Goal: Information Seeking & Learning: Check status

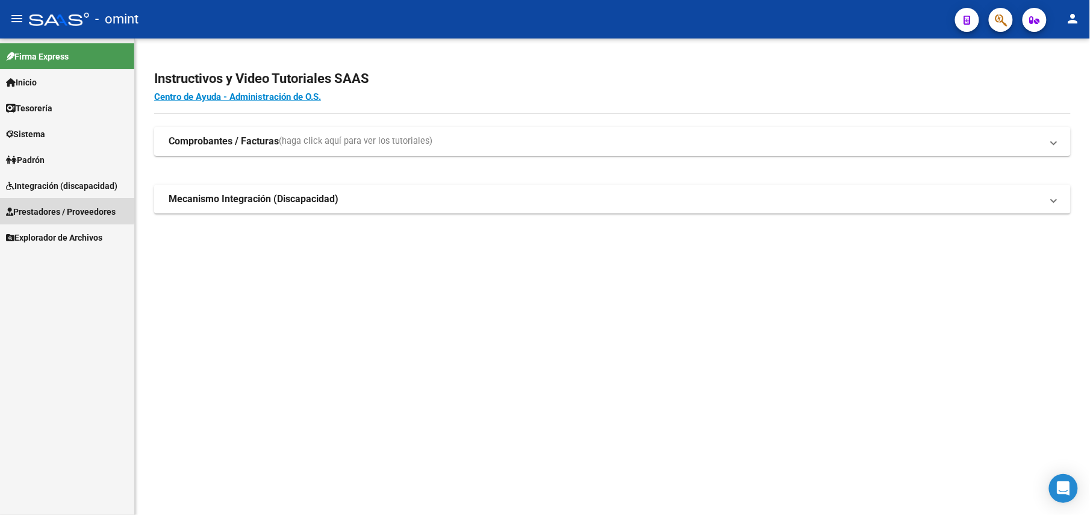
click at [56, 203] on link "Prestadores / Proveedores" at bounding box center [67, 212] width 134 height 26
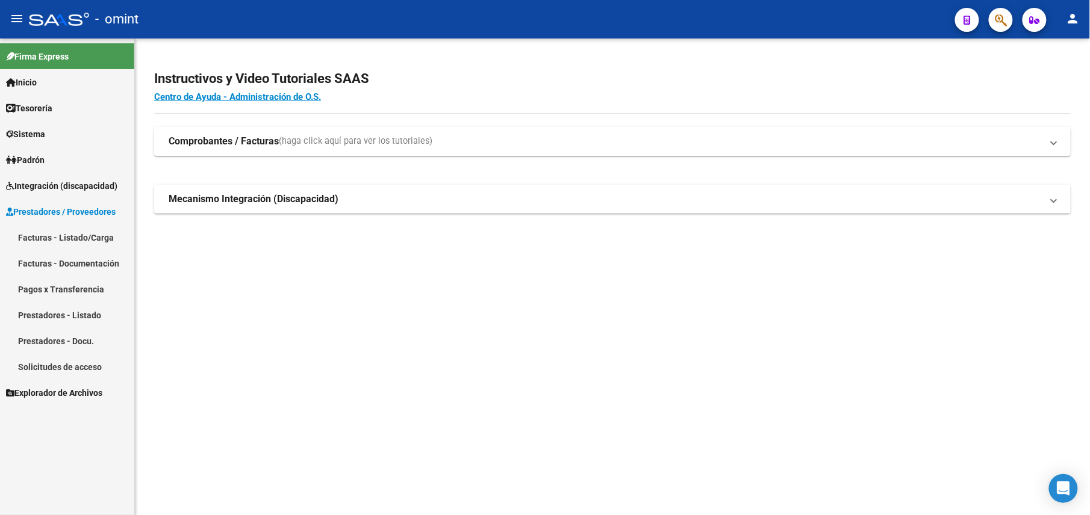
click at [65, 230] on link "Facturas - Listado/Carga" at bounding box center [67, 238] width 134 height 26
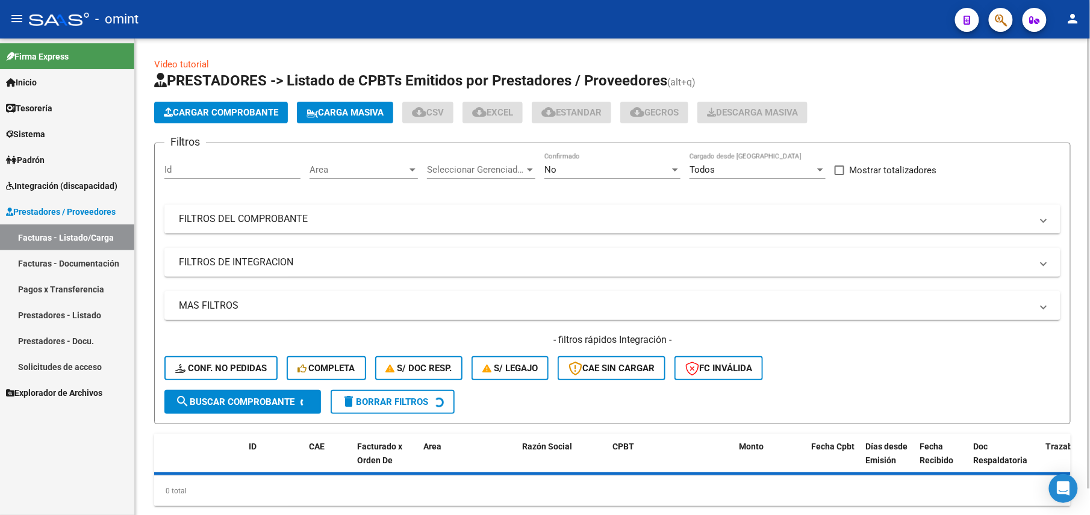
click at [584, 164] on div "No Confirmado" at bounding box center [612, 166] width 136 height 26
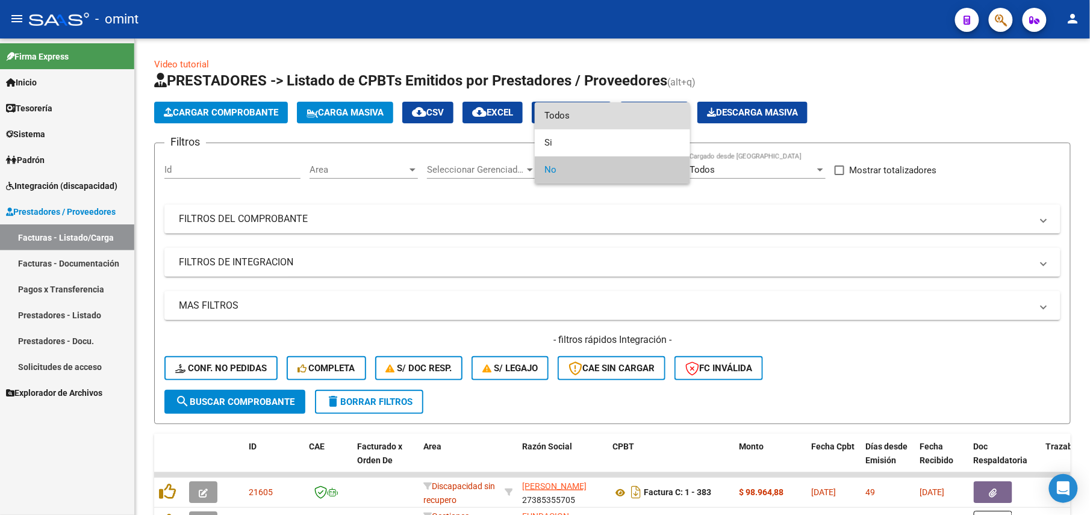
click at [588, 111] on span "Todos" at bounding box center [612, 115] width 136 height 27
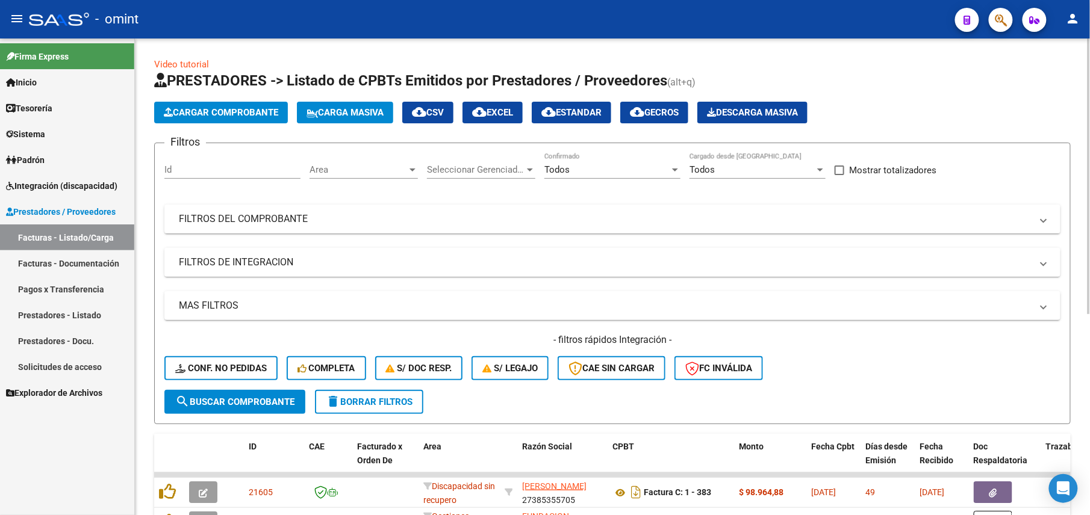
click at [282, 275] on mat-expansion-panel-header "FILTROS DE INTEGRACION" at bounding box center [612, 262] width 896 height 29
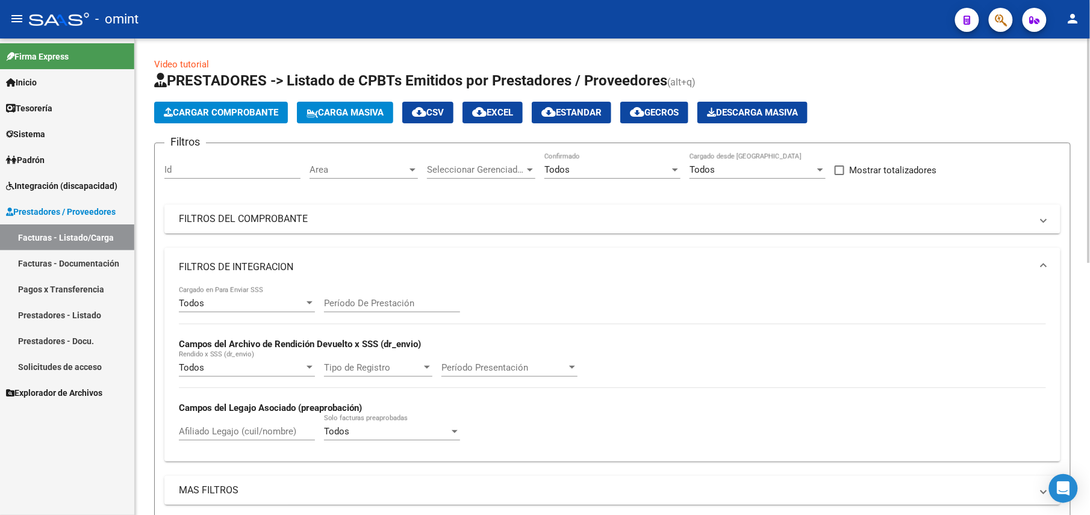
drag, startPoint x: 213, startPoint y: 429, endPoint x: 219, endPoint y: 429, distance: 6.7
click at [213, 429] on input "Afiliado Legajo (cuil/nombre)" at bounding box center [247, 431] width 136 height 11
paste input "[PERSON_NAME]"
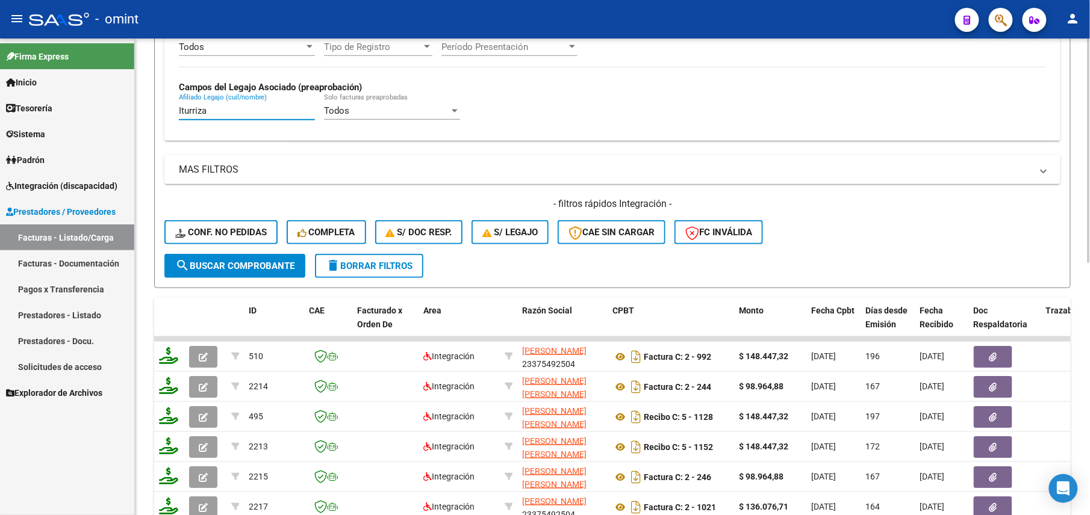
scroll to position [535, 0]
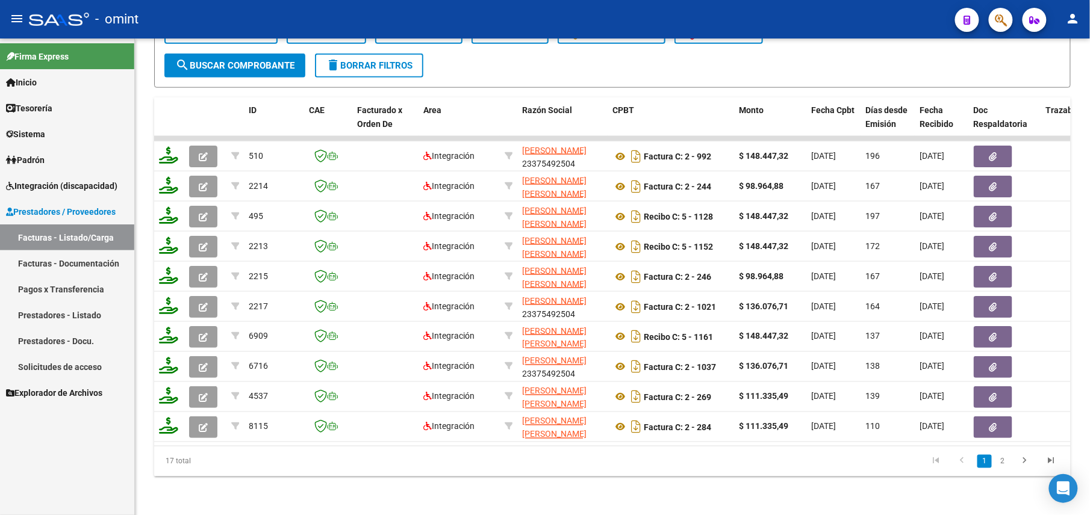
type input "[PERSON_NAME]"
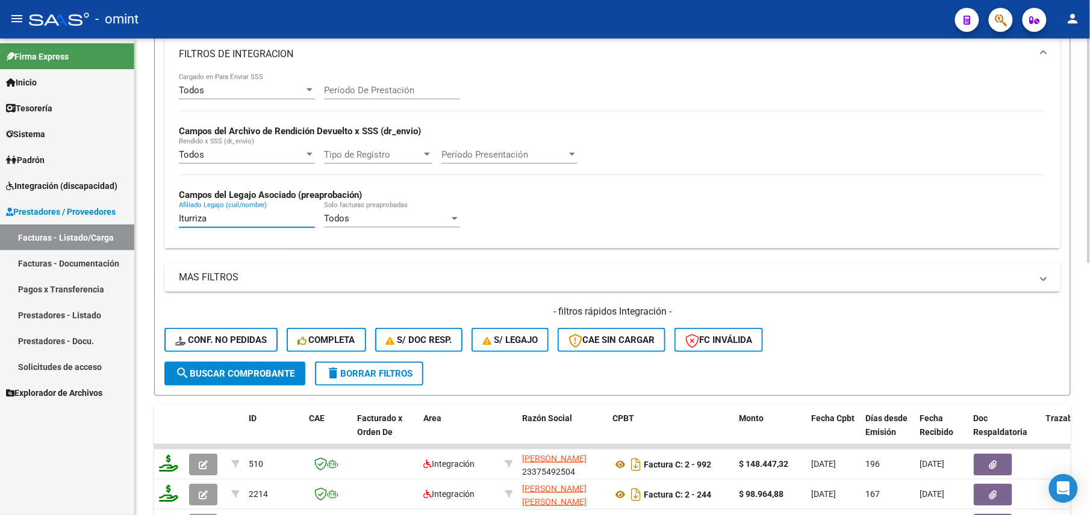
scroll to position [0, 0]
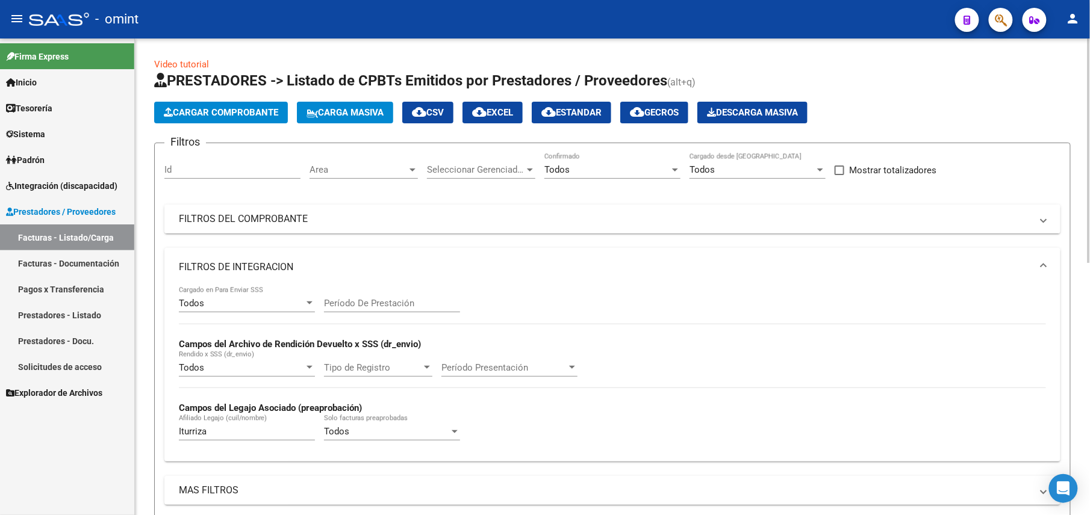
click at [686, 225] on mat-panel-title "FILTROS DEL COMPROBANTE" at bounding box center [605, 219] width 853 height 13
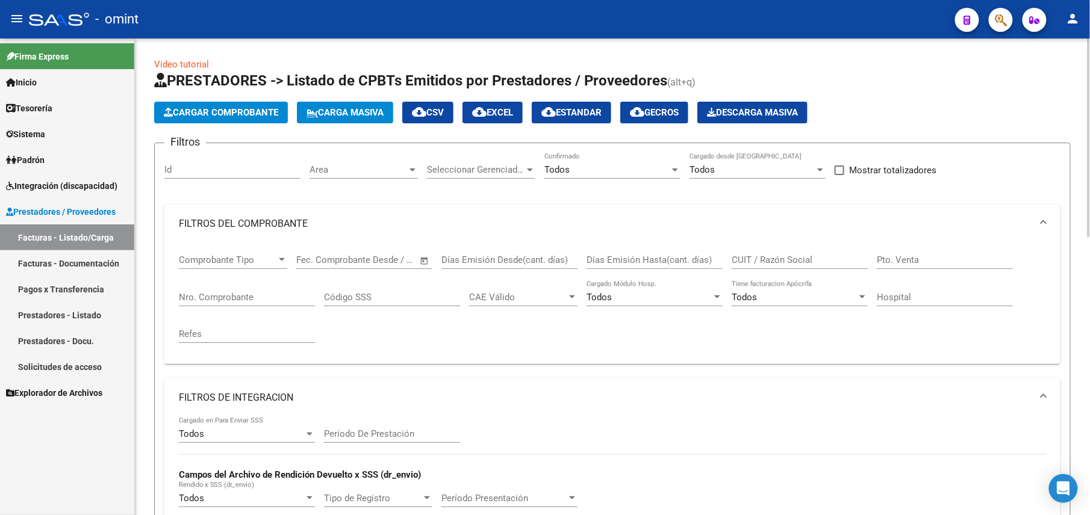
drag, startPoint x: 768, startPoint y: 266, endPoint x: 844, endPoint y: 258, distance: 76.3
click at [767, 264] on div "CUIT / Razón Social" at bounding box center [800, 256] width 136 height 26
paste input "23274183454"
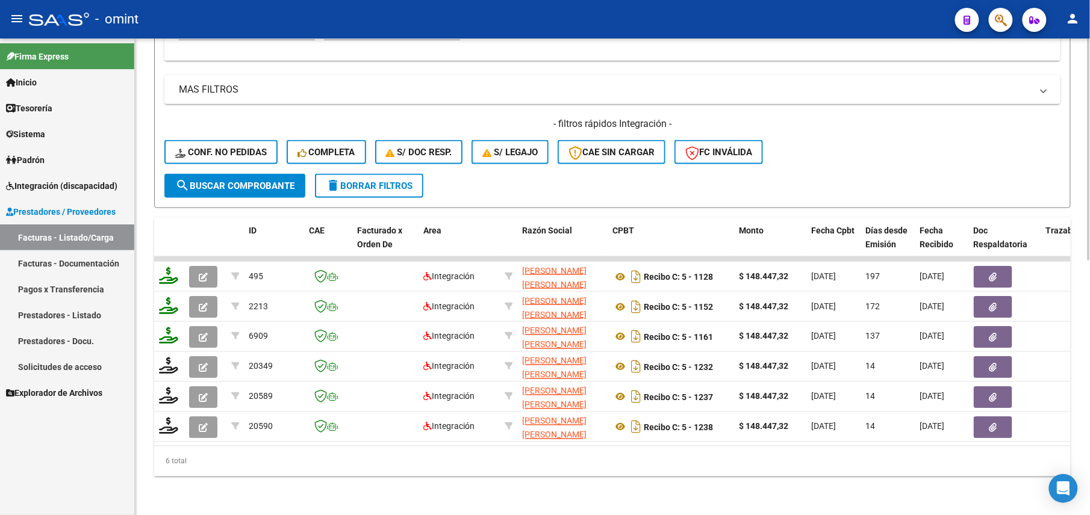
scroll to position [384, 0]
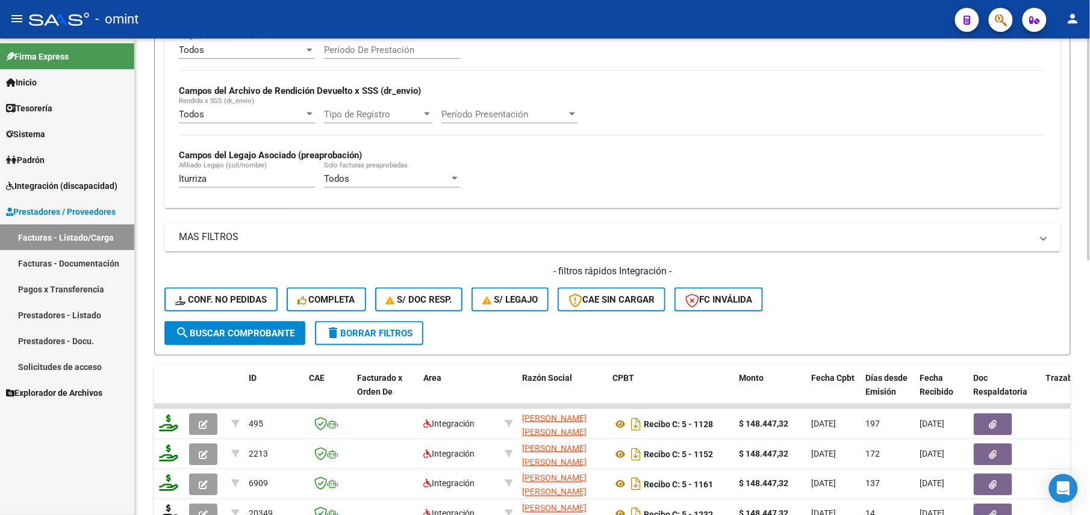
type input "23274183454"
click at [204, 181] on input "[PERSON_NAME]" at bounding box center [247, 178] width 136 height 11
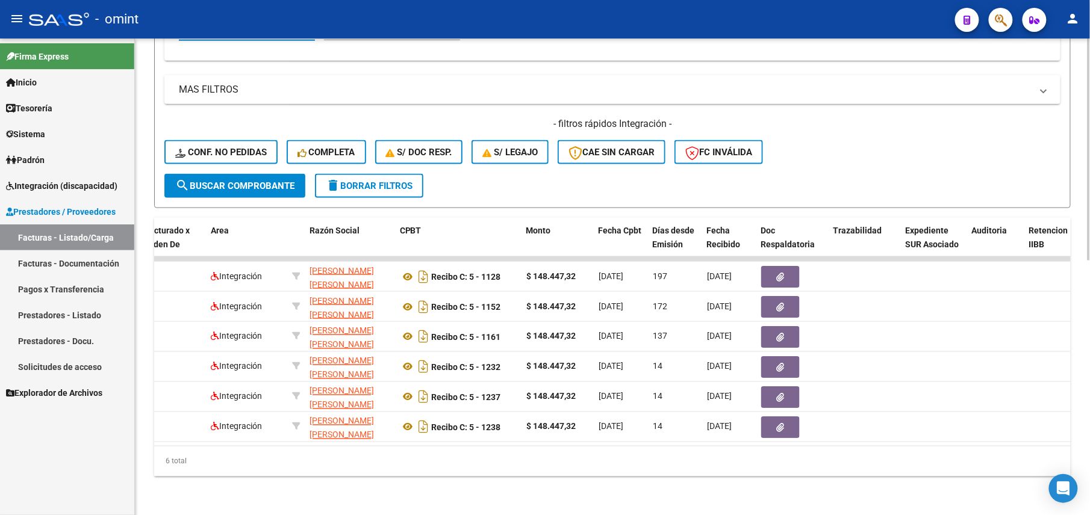
scroll to position [0, 0]
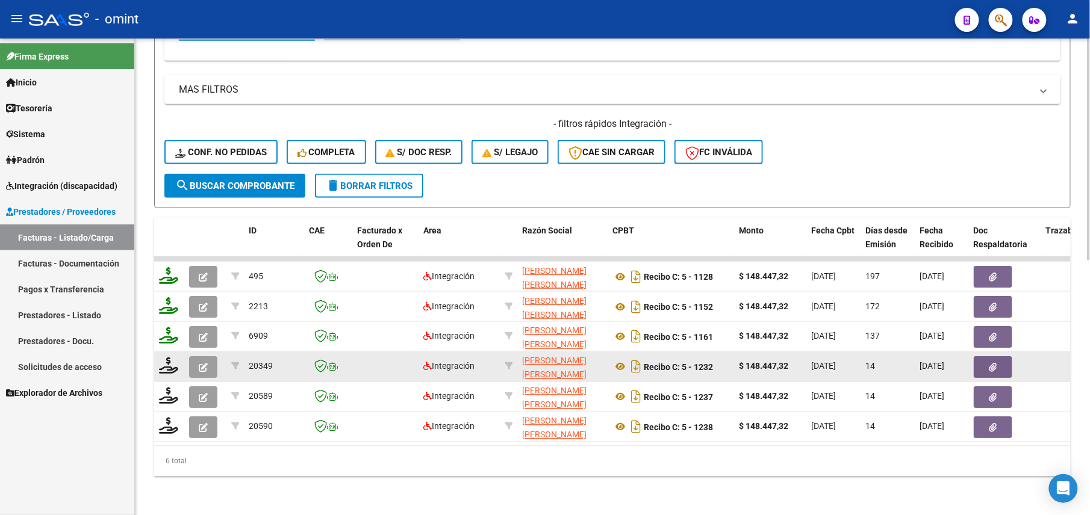
click at [208, 356] on button "button" at bounding box center [203, 367] width 28 height 22
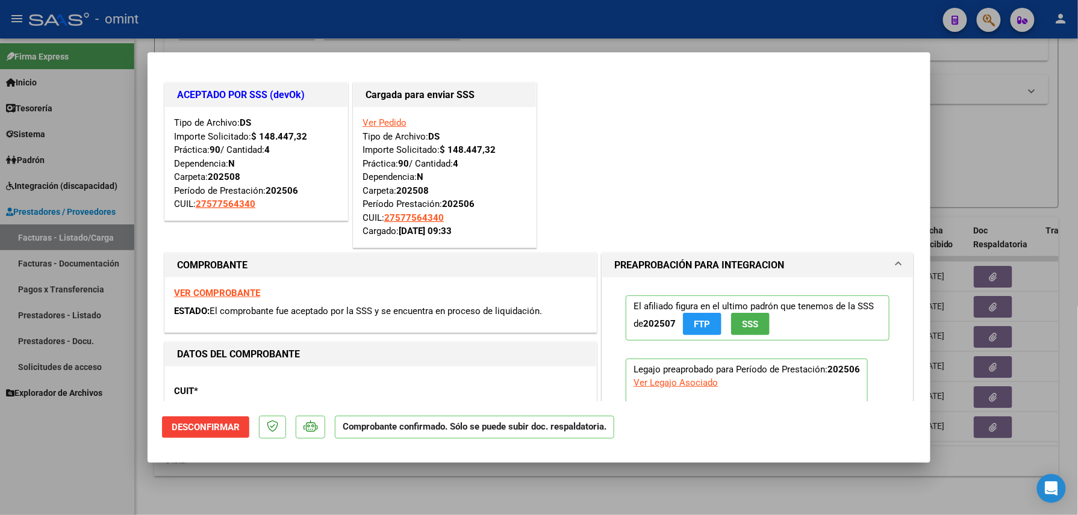
click at [253, 464] on div at bounding box center [539, 257] width 1078 height 515
type input "$ 0,00"
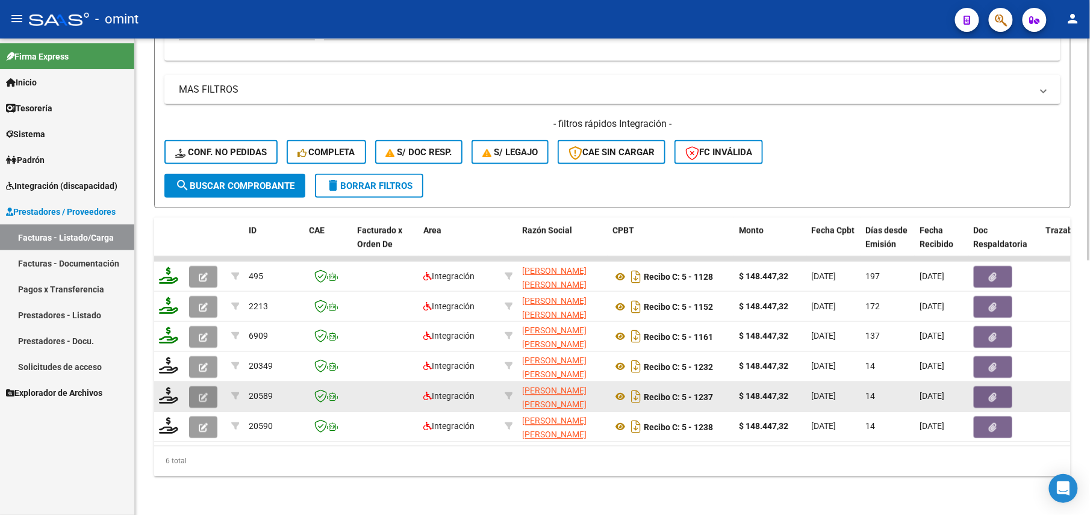
click at [207, 393] on icon "button" at bounding box center [203, 397] width 9 height 9
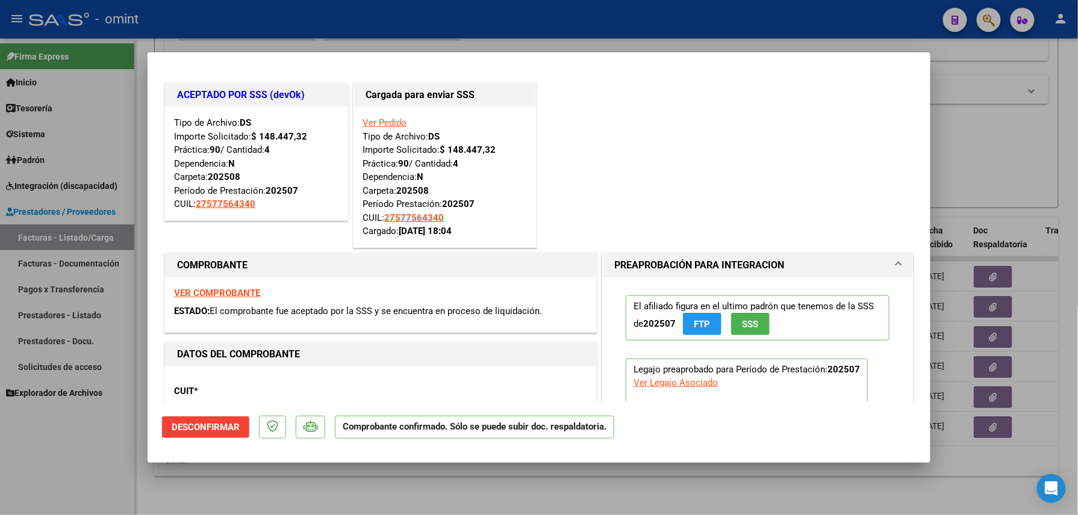
click at [244, 488] on div at bounding box center [539, 257] width 1078 height 515
type input "$ 0,00"
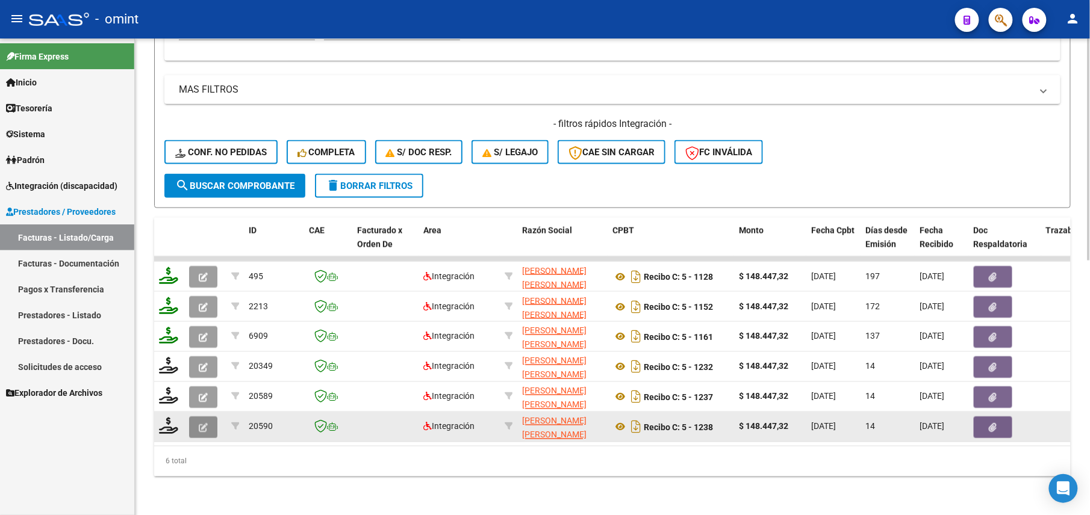
click at [210, 417] on button "button" at bounding box center [203, 428] width 28 height 22
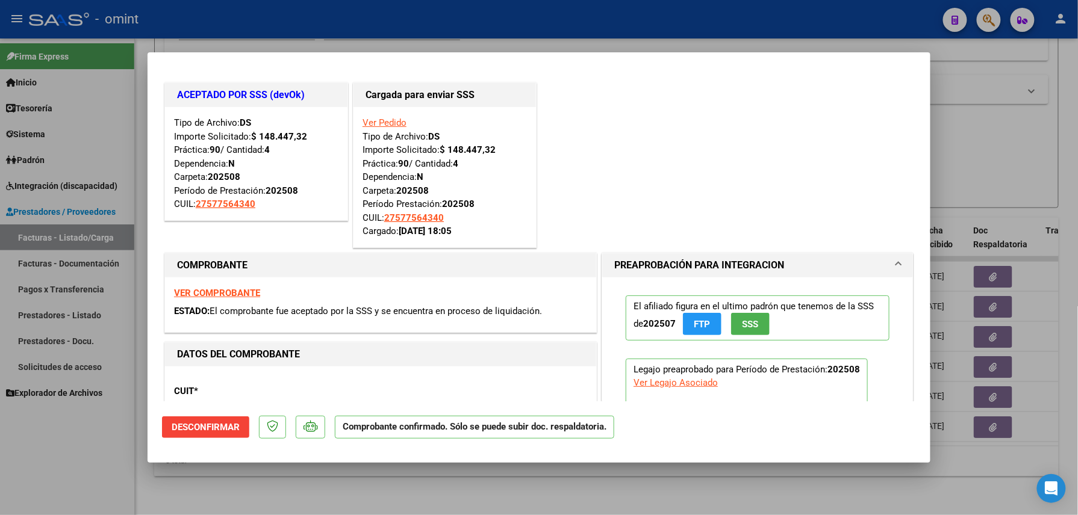
click at [369, 466] on div at bounding box center [539, 257] width 1078 height 515
type input "$ 0,00"
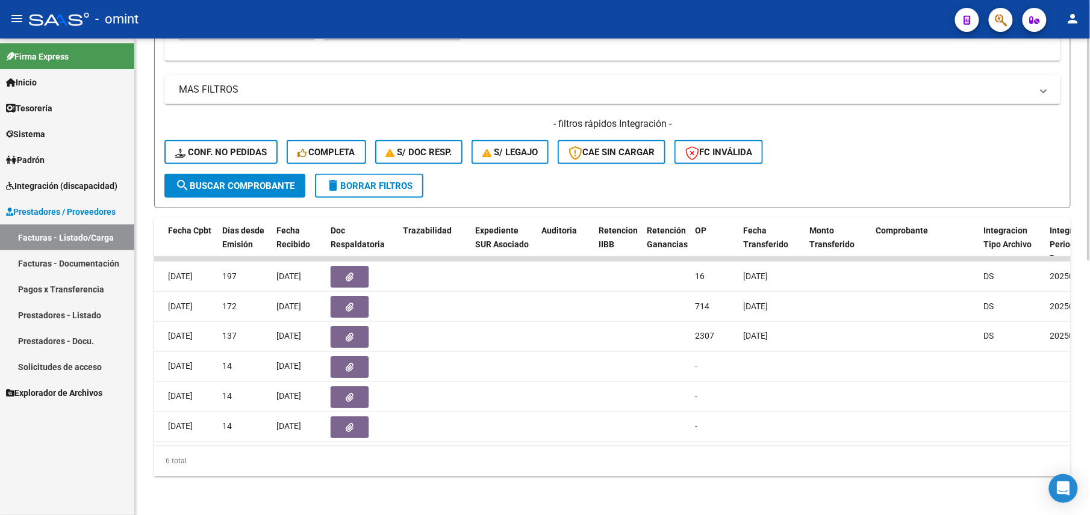
scroll to position [143, 0]
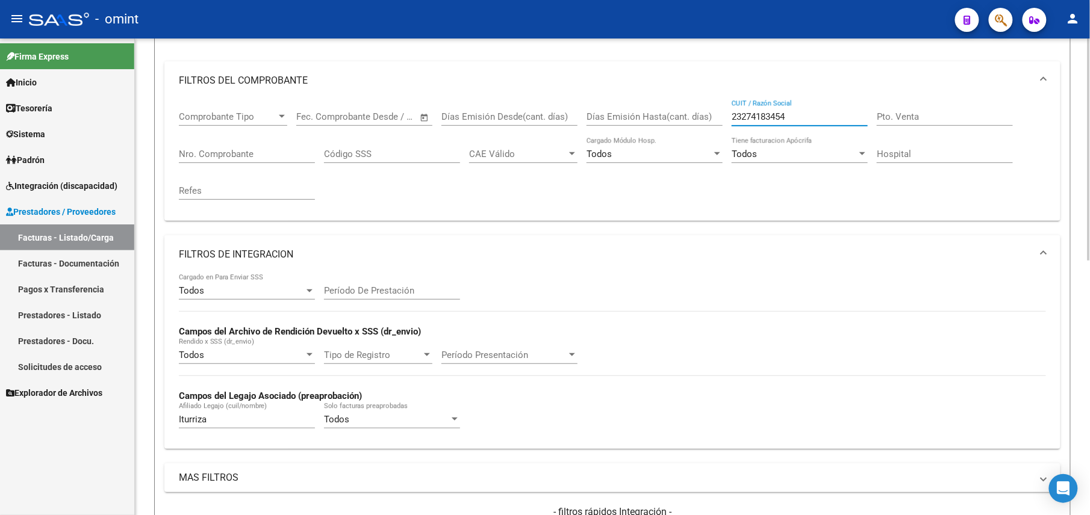
drag, startPoint x: 597, startPoint y: 116, endPoint x: 557, endPoint y: 117, distance: 40.4
click at [559, 117] on div "Comprobante Tipo Comprobante Tipo Fecha inicio – Fecha fin Fec. Comprobante Des…" at bounding box center [612, 155] width 867 height 111
paste input "37549250"
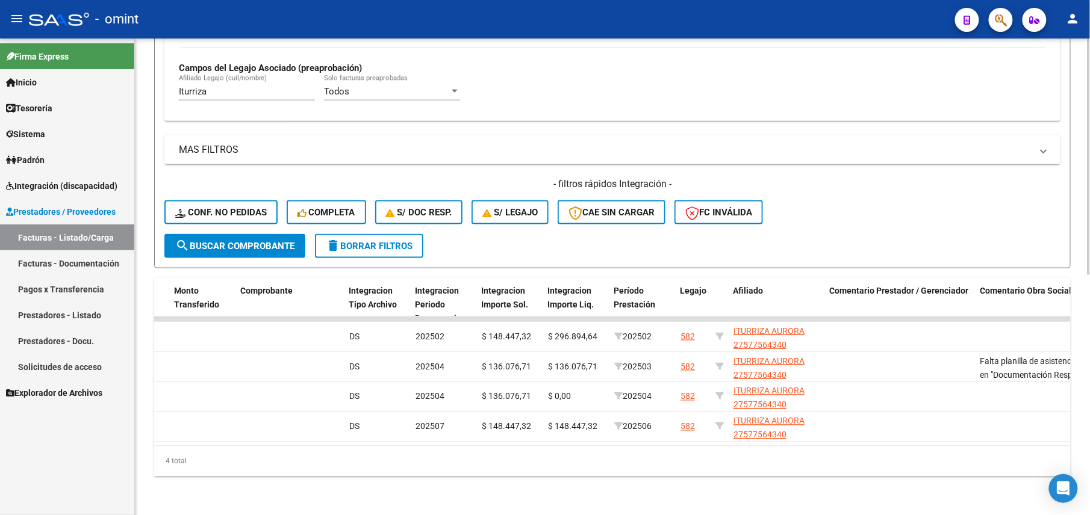
scroll to position [0, 1280]
type input "23375492504"
click at [196, 86] on input "[PERSON_NAME]" at bounding box center [247, 91] width 136 height 11
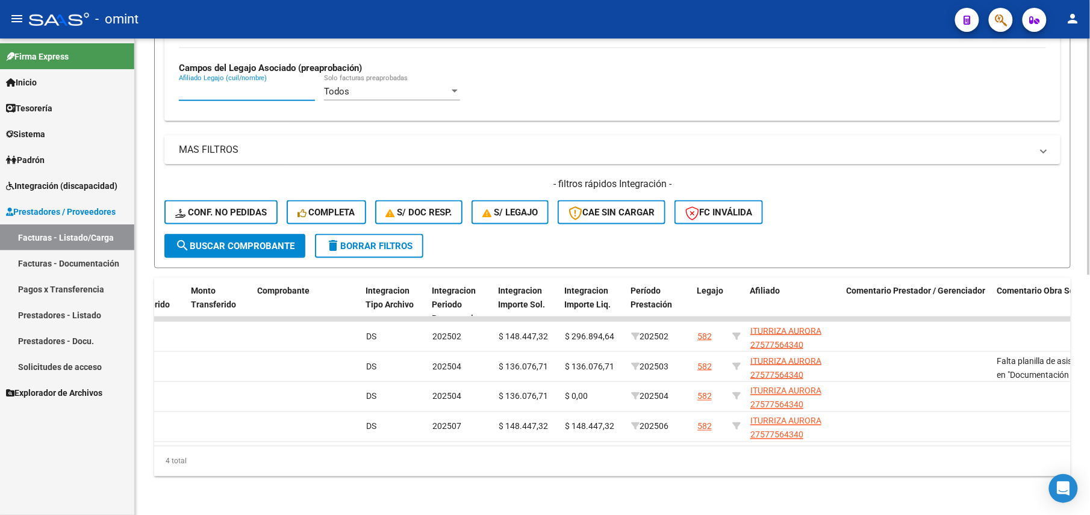
scroll to position [0, 1241]
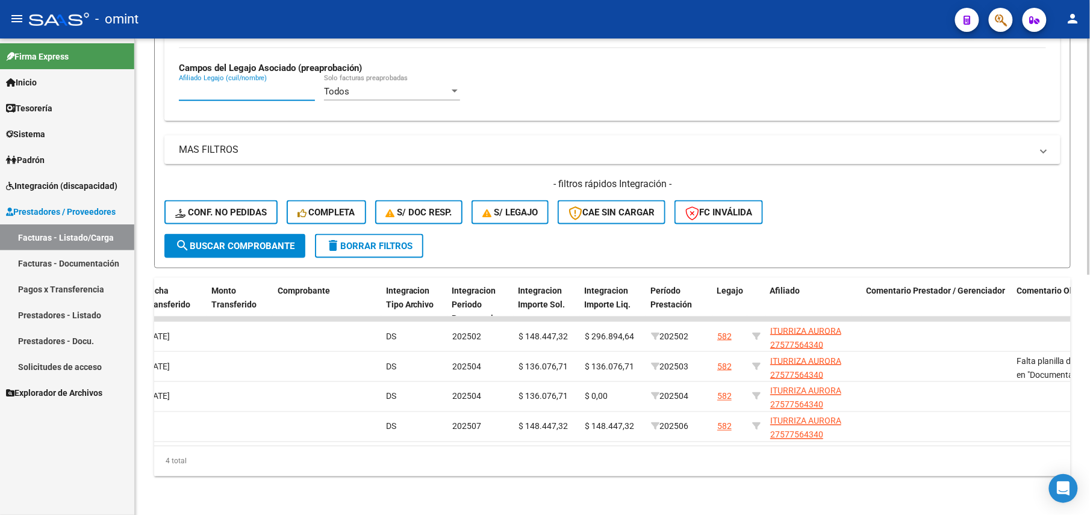
click at [243, 86] on input "Afiliado Legajo (cuil/nombre)" at bounding box center [247, 91] width 136 height 11
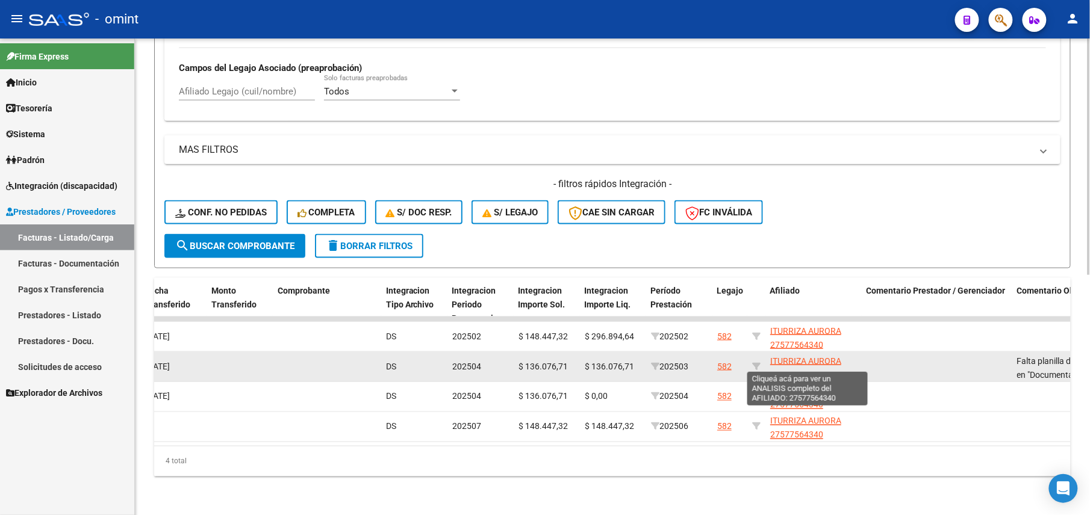
scroll to position [1, 0]
drag, startPoint x: 835, startPoint y: 361, endPoint x: 770, endPoint y: 362, distance: 65.0
click at [770, 362] on app-link-go-to "ITURRIZA AURORA 27577564340" at bounding box center [813, 367] width 87 height 28
drag, startPoint x: 770, startPoint y: 362, endPoint x: 778, endPoint y: 362, distance: 8.4
copy span "27577564340"
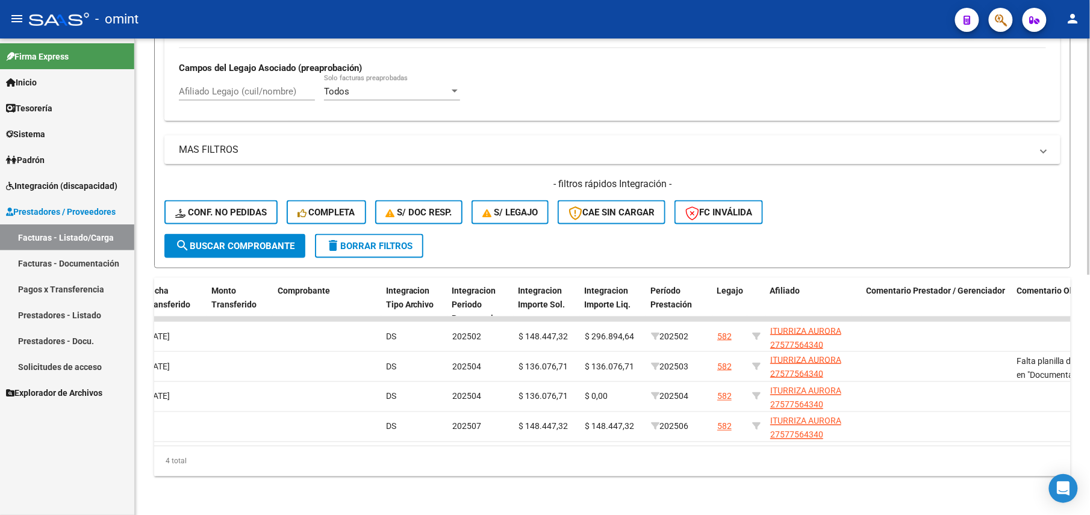
scroll to position [164, 0]
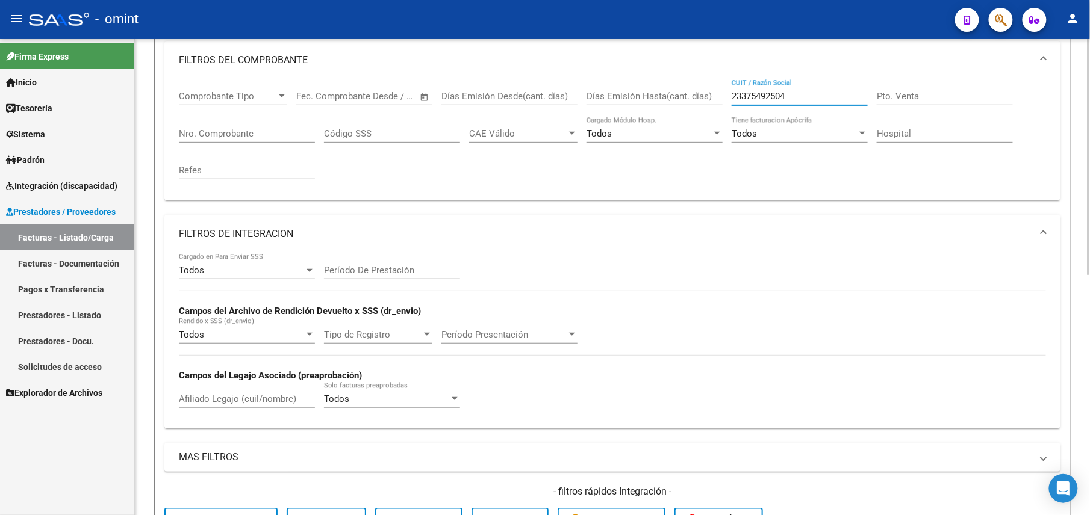
click at [751, 96] on input "23375492504" at bounding box center [800, 96] width 136 height 11
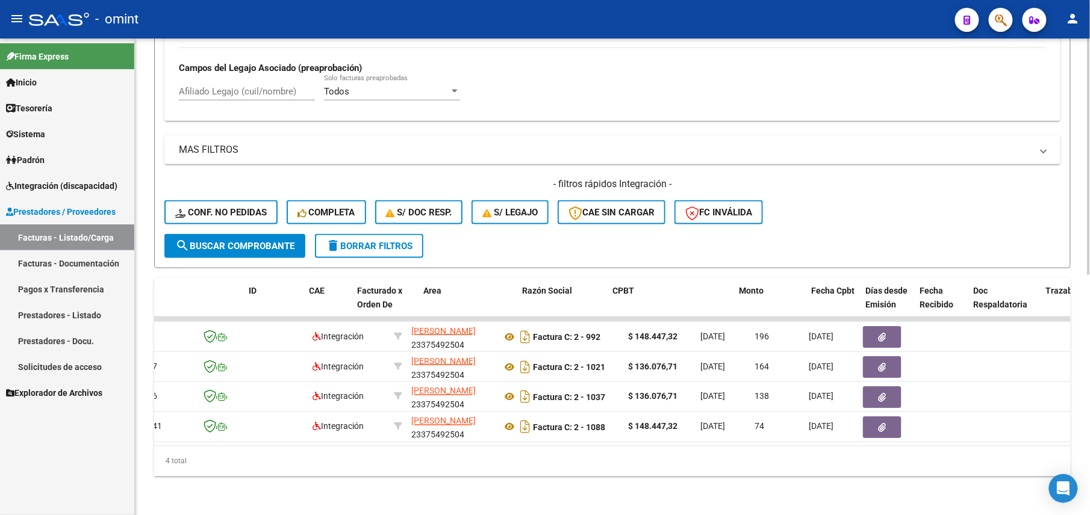
scroll to position [0, 0]
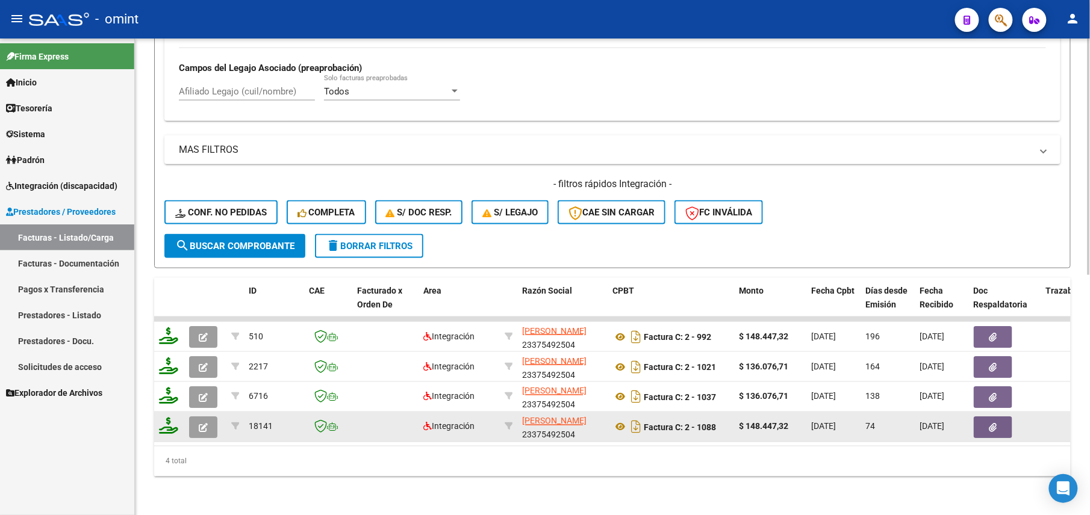
click at [210, 428] on datatable-body-cell at bounding box center [205, 427] width 42 height 30
click at [203, 420] on button "button" at bounding box center [203, 428] width 28 height 22
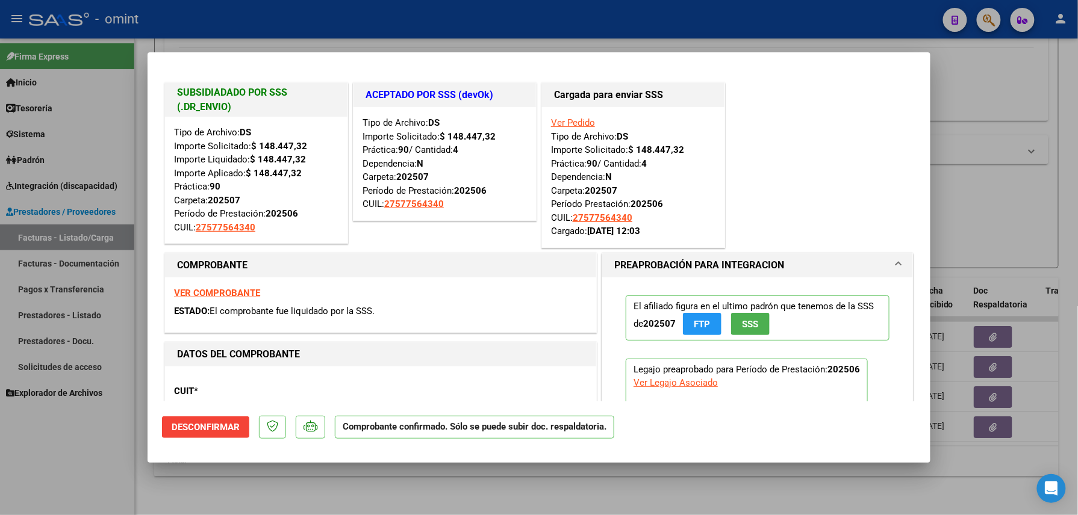
click at [583, 35] on div at bounding box center [539, 257] width 1078 height 515
type input "$ 0,00"
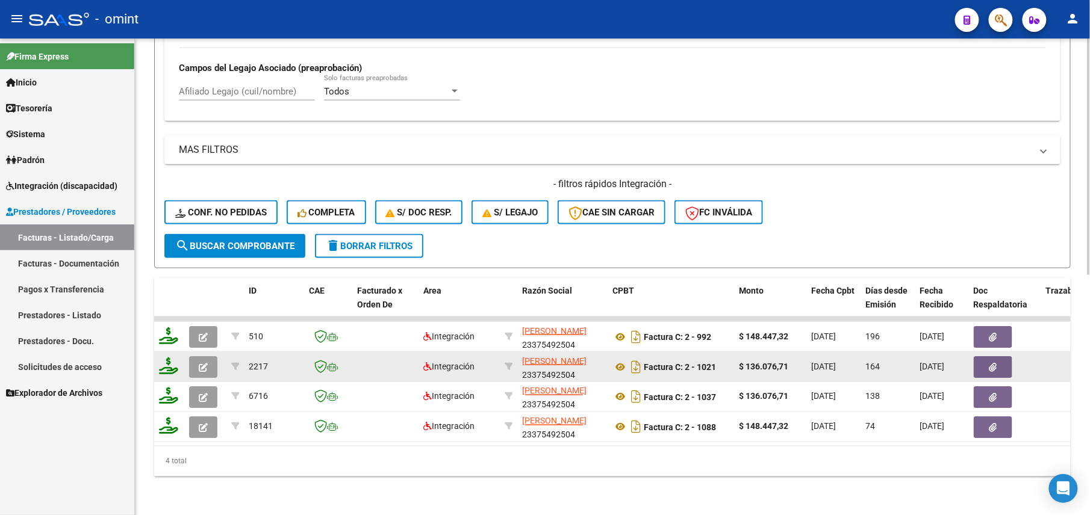
scroll to position [15, 0]
click at [574, 360] on div "LUENGO DANIELA GISELE 23375492504" at bounding box center [562, 367] width 81 height 25
copy div "23375492504"
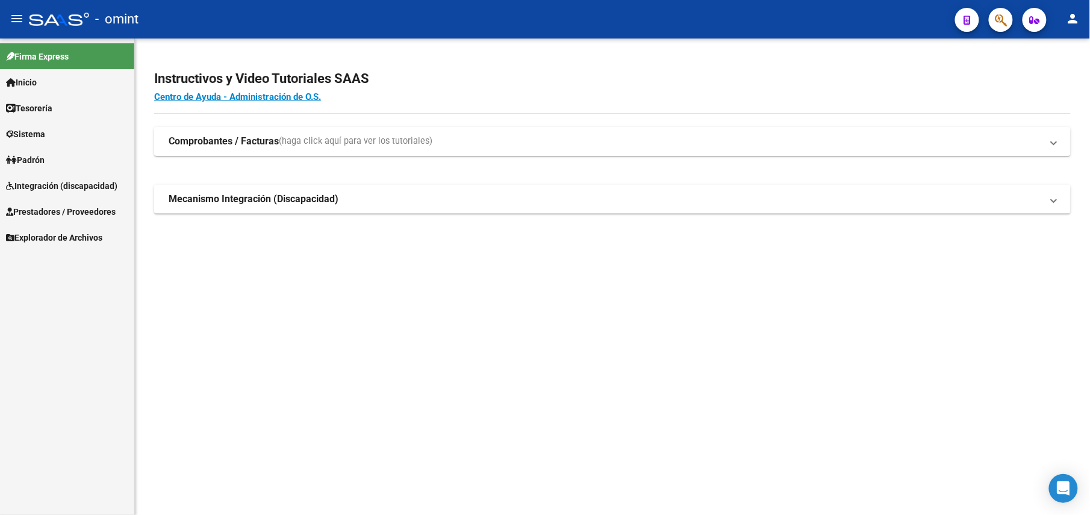
click at [66, 179] on span "Integración (discapacidad)" at bounding box center [61, 185] width 111 height 13
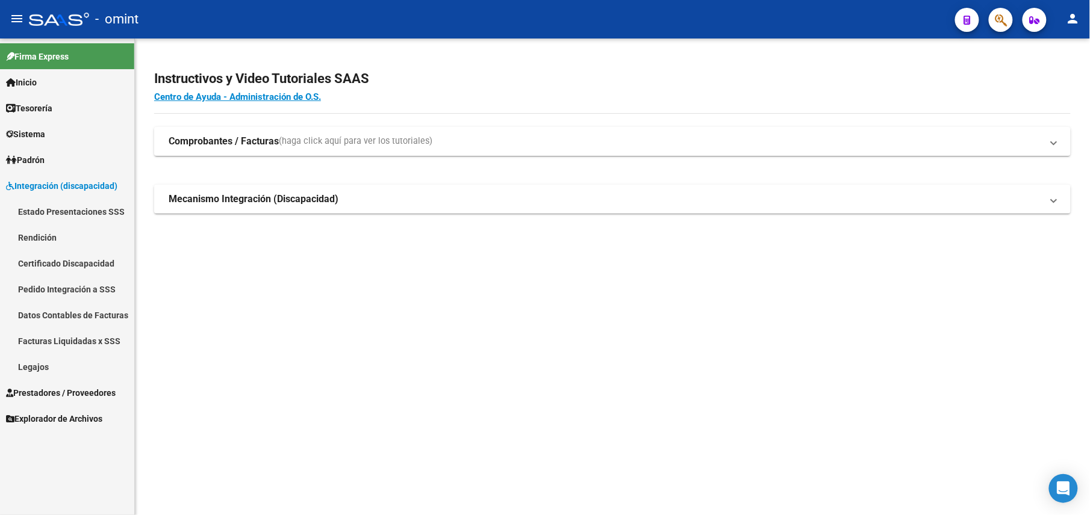
click at [30, 372] on link "Legajos" at bounding box center [67, 367] width 134 height 26
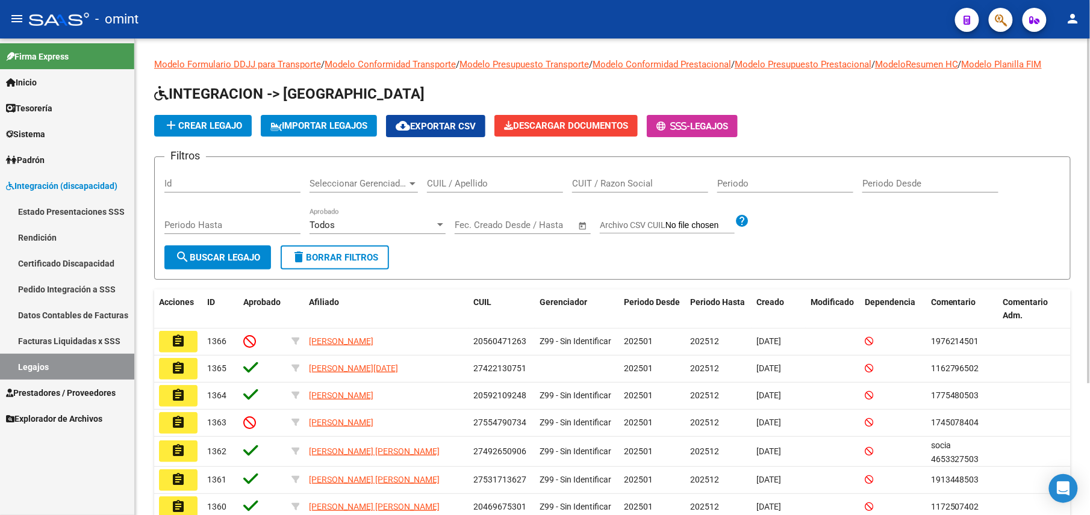
drag, startPoint x: 441, startPoint y: 186, endPoint x: 449, endPoint y: 186, distance: 7.8
click at [444, 186] on input "CUIL / Apellido" at bounding box center [495, 183] width 136 height 11
paste input "[PERSON_NAME]"
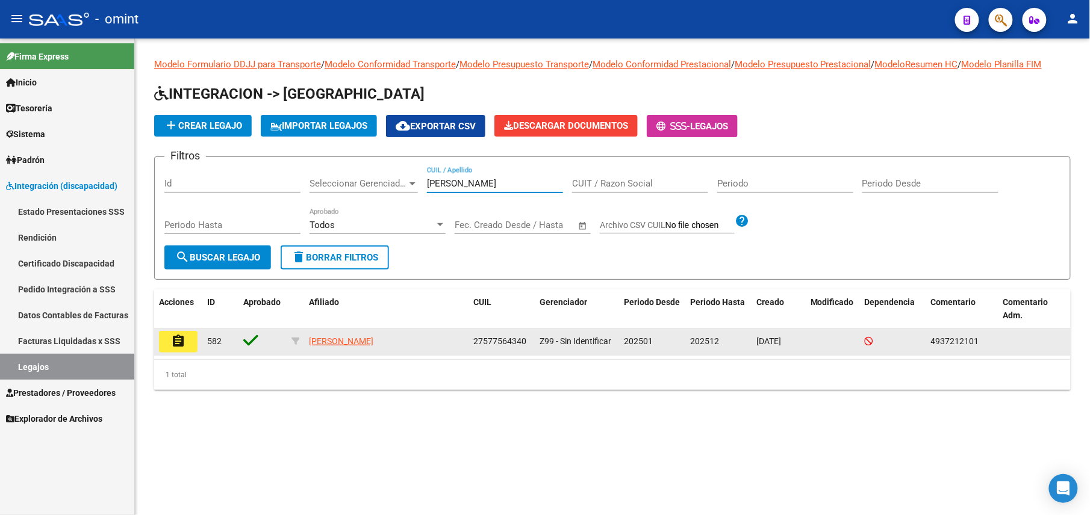
type input "[PERSON_NAME]"
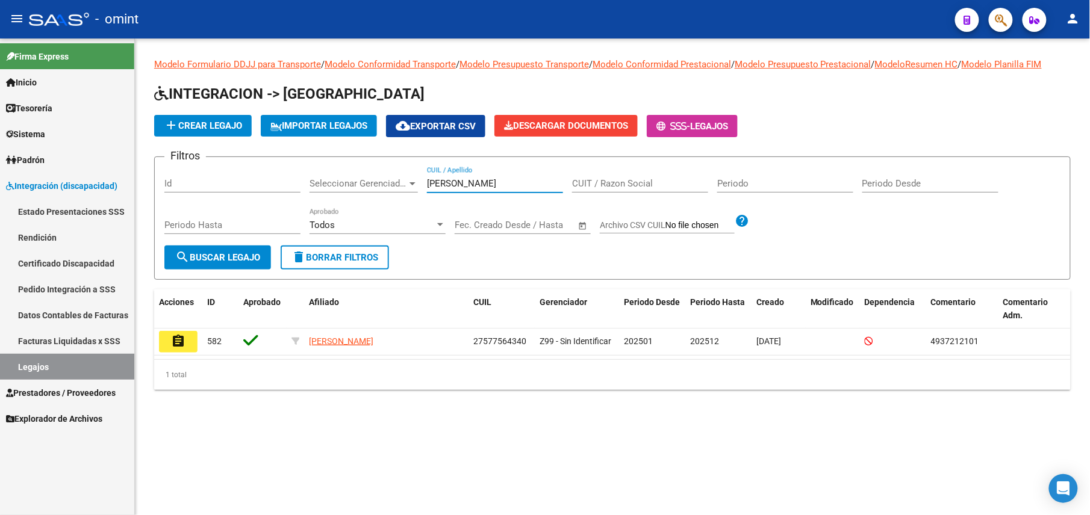
click at [170, 343] on button "assignment" at bounding box center [178, 342] width 39 height 22
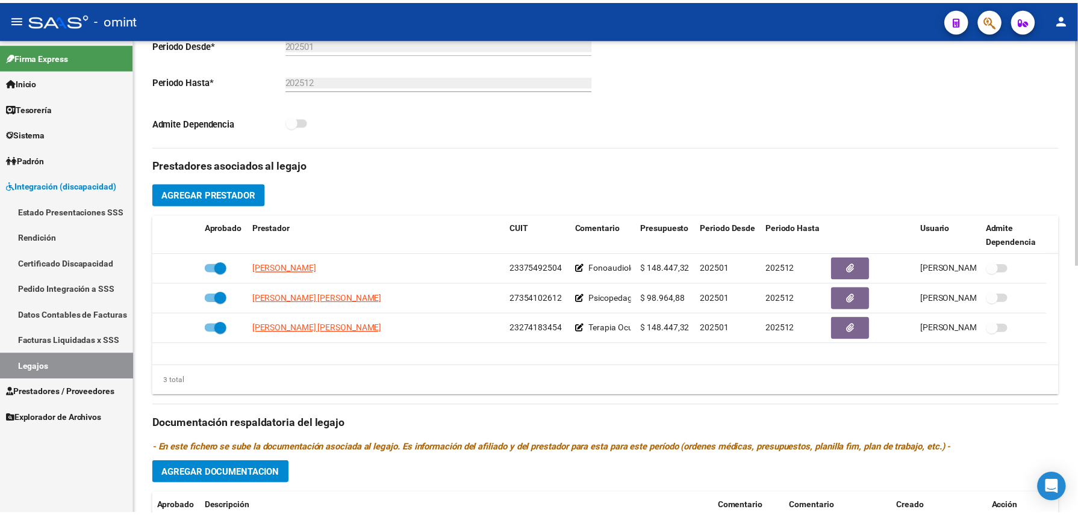
scroll to position [401, 0]
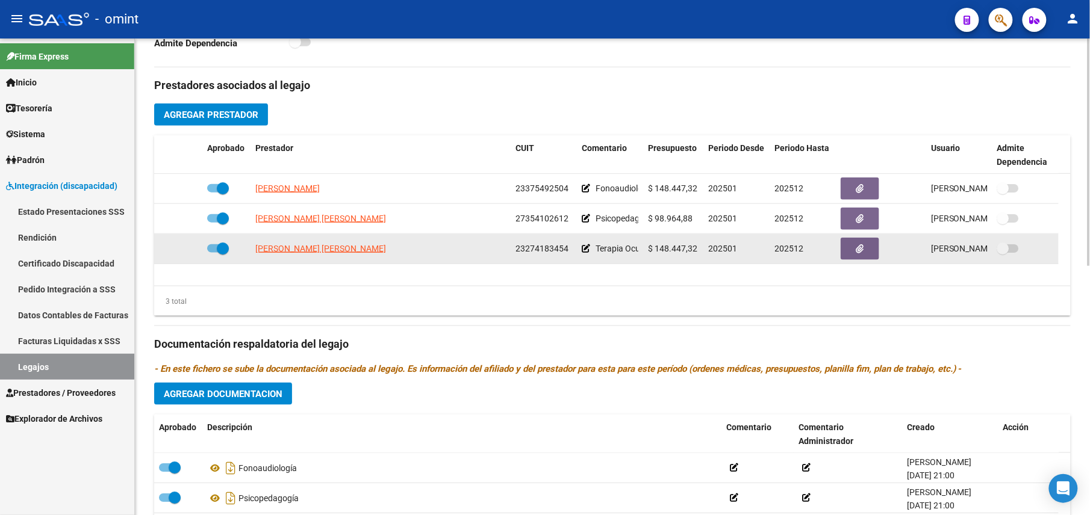
click at [528, 254] on span "23274183454" at bounding box center [541, 249] width 53 height 10
copy span "23274183454"
click at [311, 248] on span "[PERSON_NAME] [PERSON_NAME]" at bounding box center [320, 249] width 131 height 10
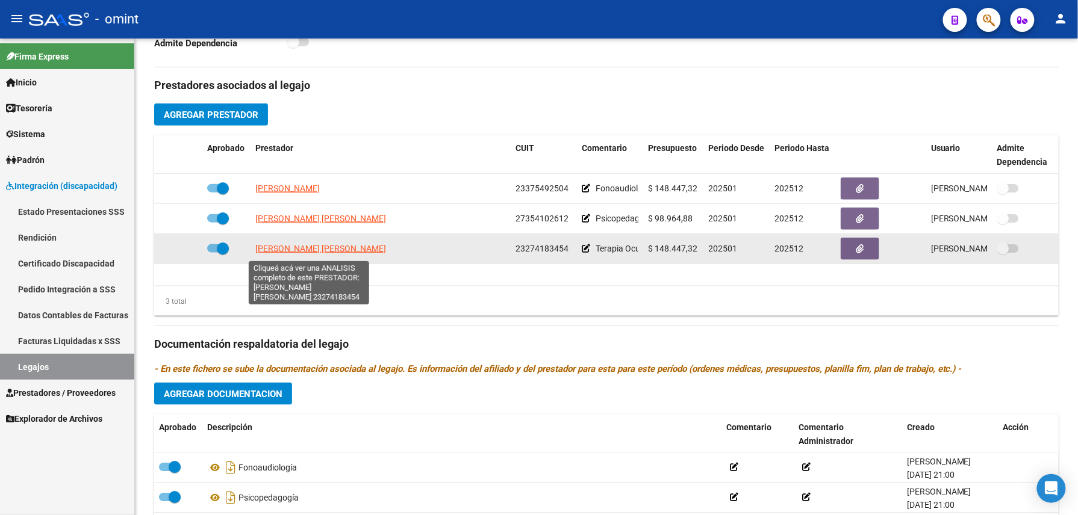
scroll to position [414, 0]
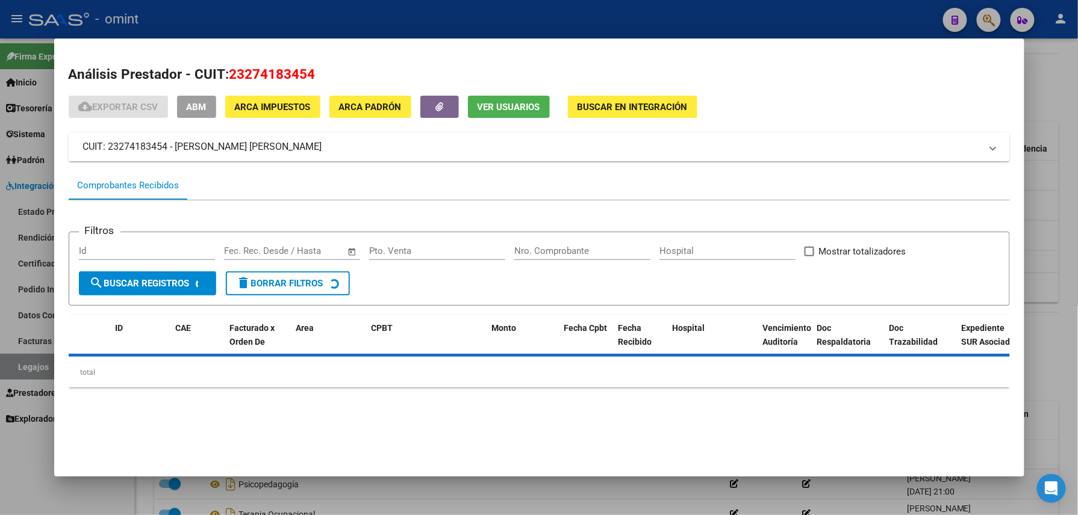
click at [527, 111] on span "Ver Usuarios" at bounding box center [509, 107] width 63 height 11
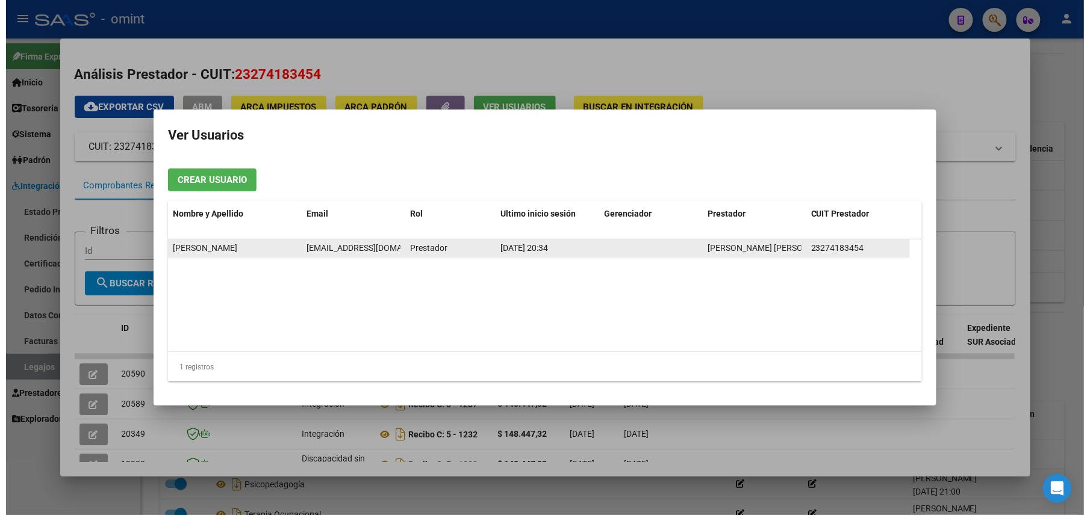
scroll to position [0, 3]
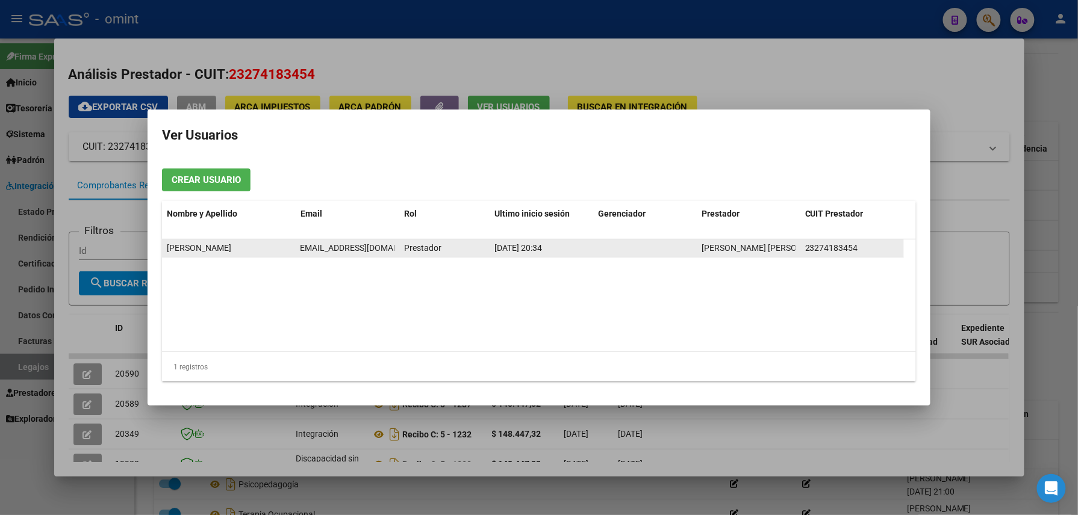
drag, startPoint x: 297, startPoint y: 246, endPoint x: 398, endPoint y: 253, distance: 101.4
click at [398, 253] on datatable-body-cell "[EMAIL_ADDRESS][DOMAIN_NAME]" at bounding box center [348, 248] width 104 height 17
copy span "[EMAIL_ADDRESS][DOMAIN_NAME]"
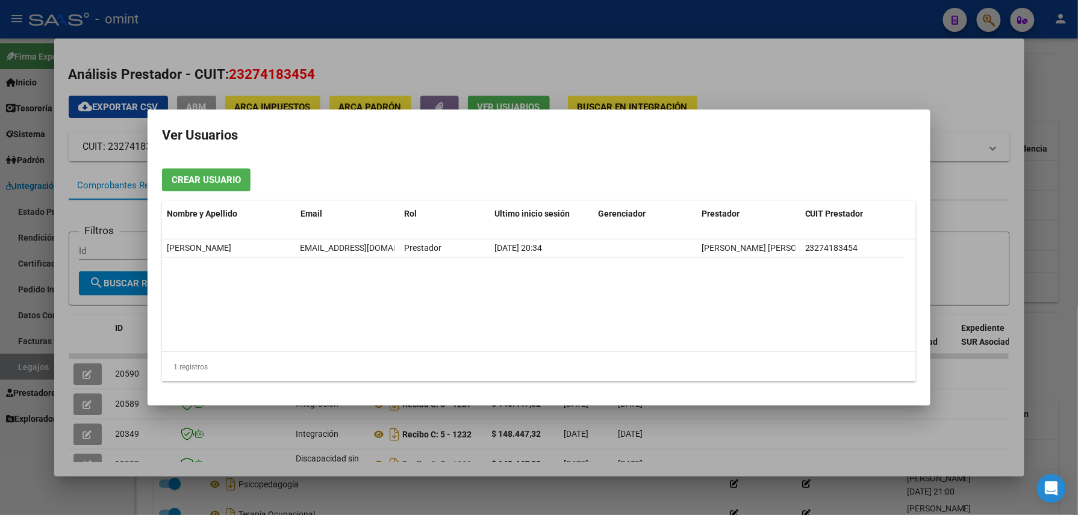
click at [482, 22] on div at bounding box center [539, 257] width 1078 height 515
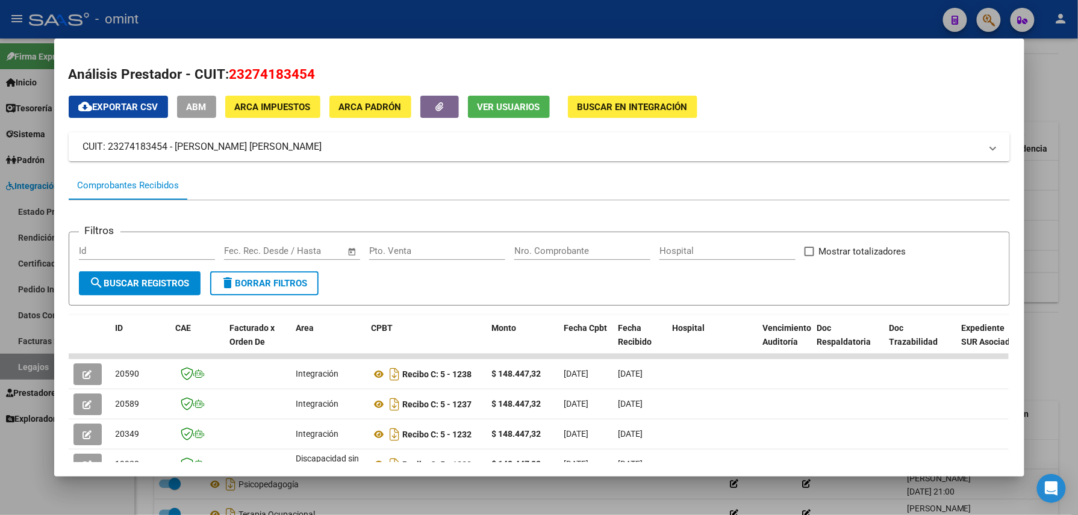
click at [482, 22] on div at bounding box center [539, 257] width 1078 height 515
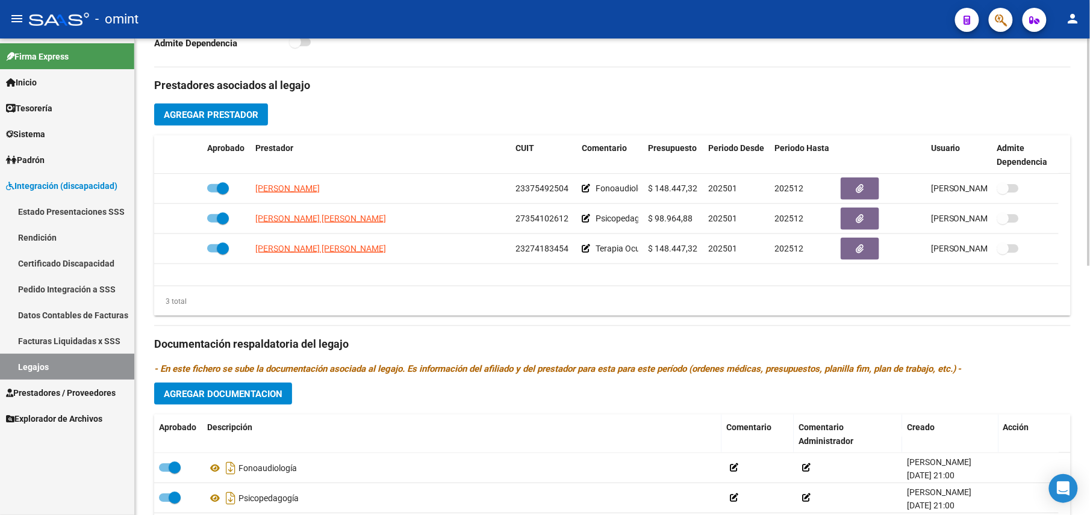
scroll to position [0, 0]
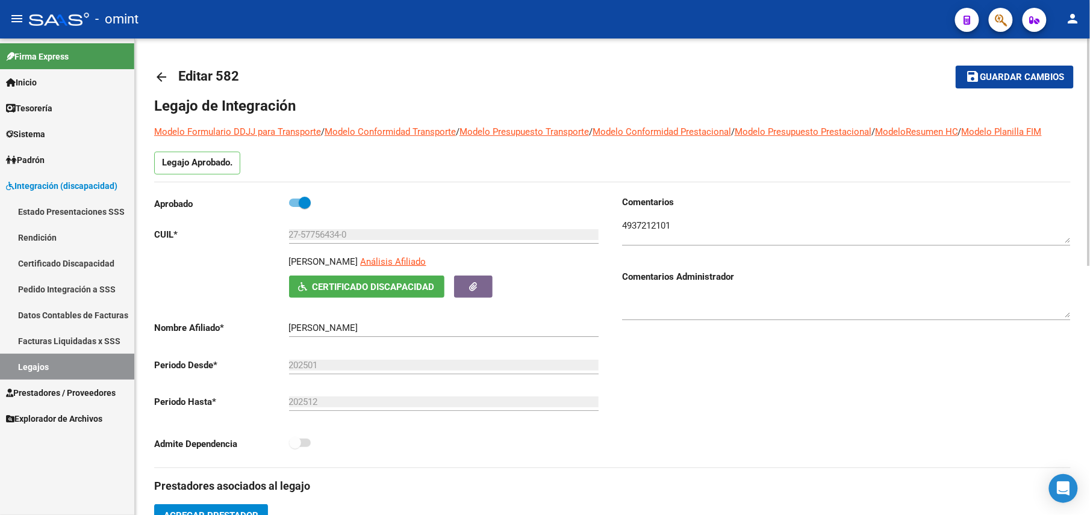
click at [654, 230] on textarea at bounding box center [846, 231] width 449 height 24
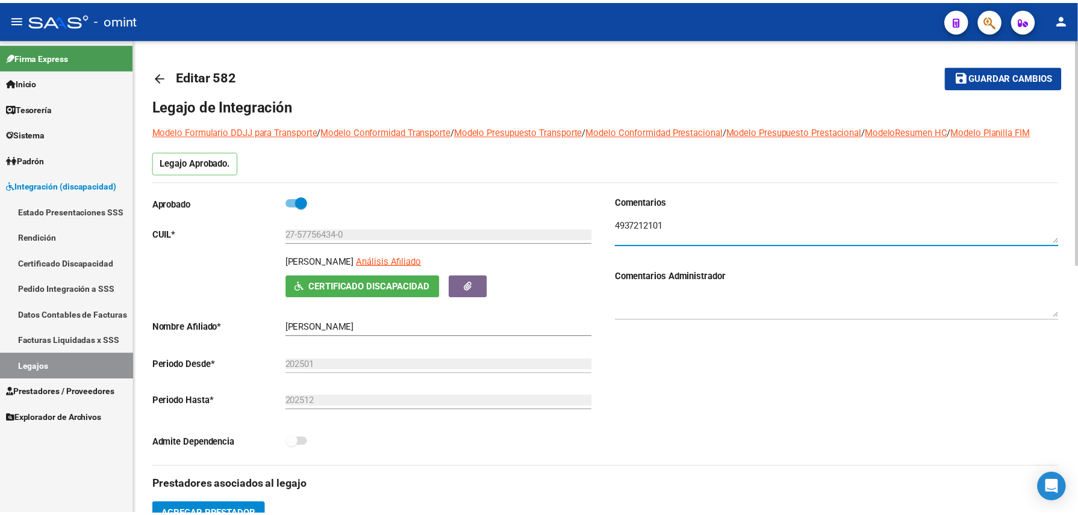
scroll to position [401, 0]
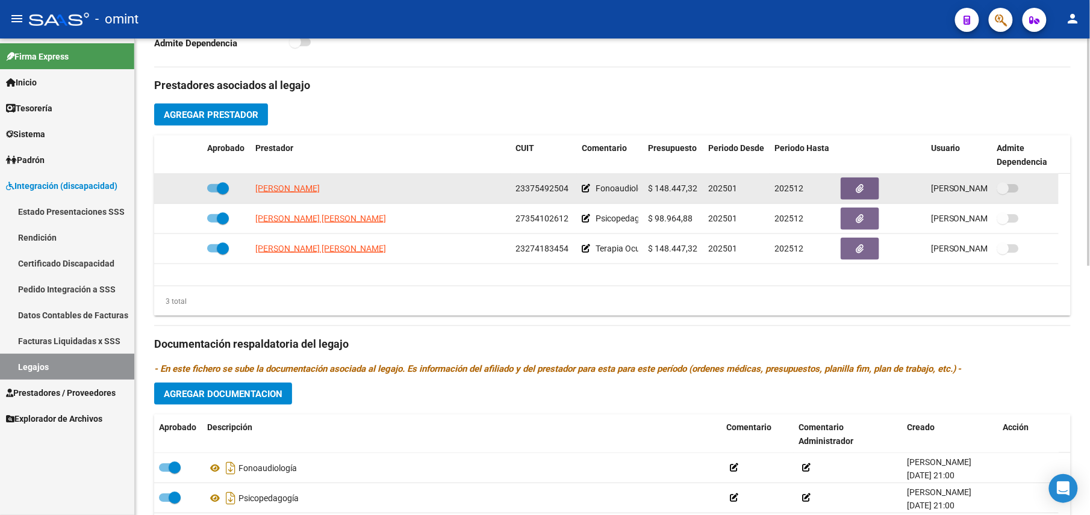
click at [519, 201] on datatable-body-cell "23375492504" at bounding box center [544, 189] width 66 height 30
click at [523, 193] on span "23375492504" at bounding box center [541, 189] width 53 height 10
copy span "23375492504"
click at [305, 191] on span "[PERSON_NAME]" at bounding box center [287, 189] width 64 height 10
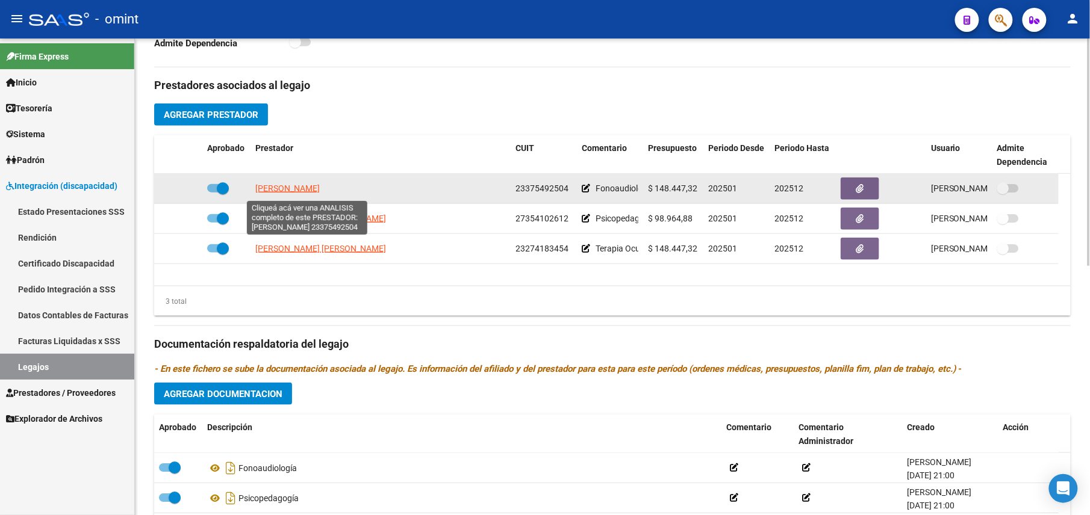
type textarea "23375492504"
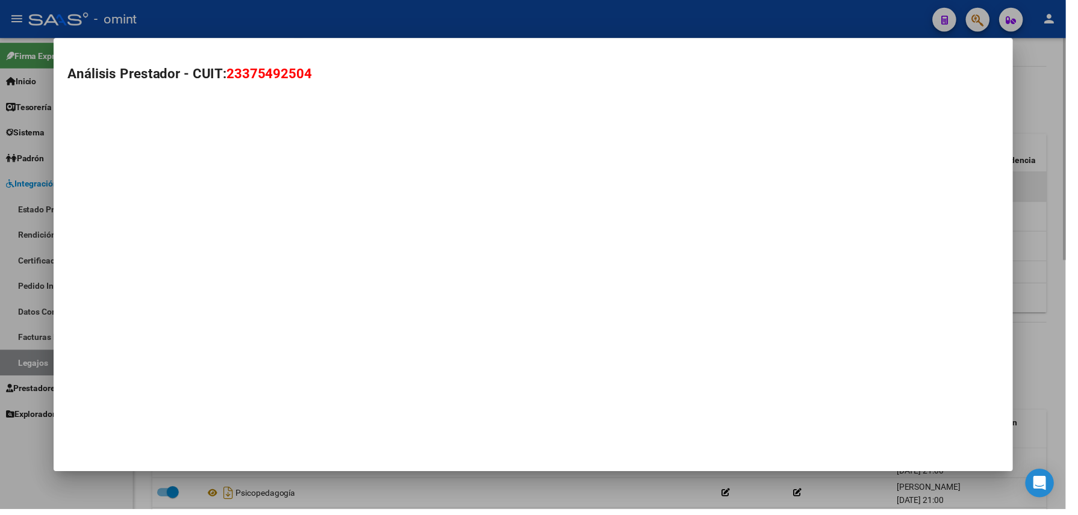
scroll to position [414, 0]
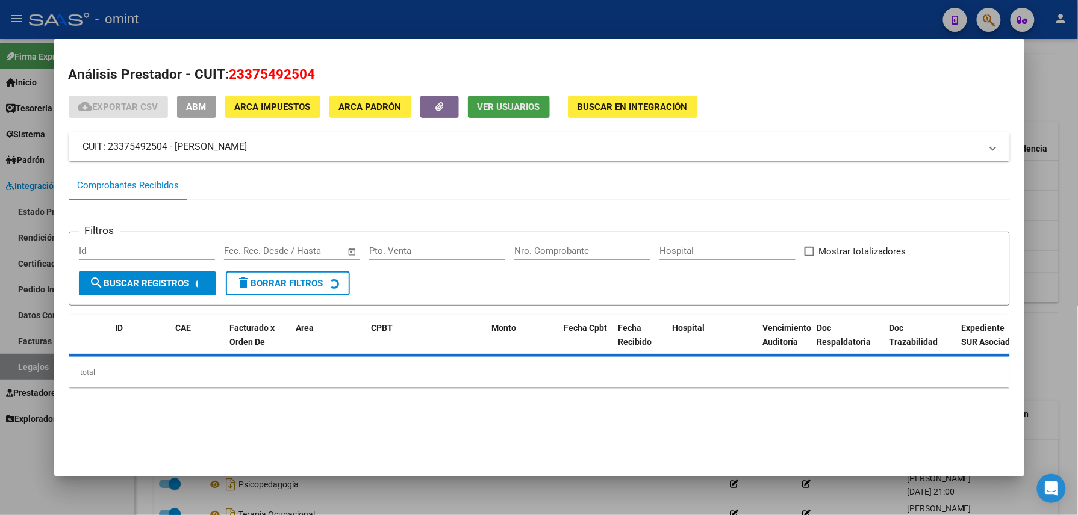
click at [494, 112] on span "Ver Usuarios" at bounding box center [509, 107] width 63 height 11
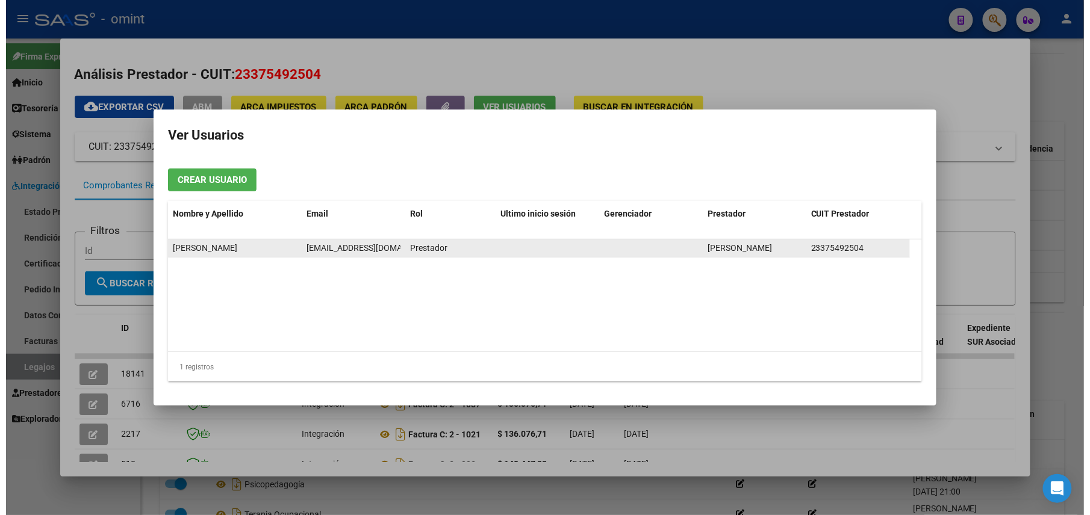
scroll to position [0, 22]
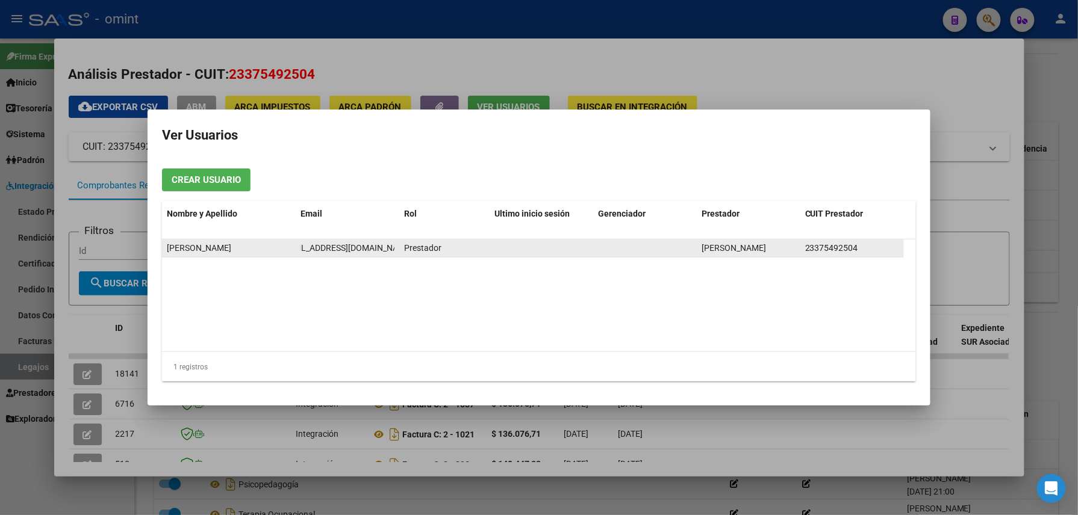
drag, startPoint x: 302, startPoint y: 249, endPoint x: 393, endPoint y: 249, distance: 91.5
click at [393, 249] on span "[EMAIL_ADDRESS][DOMAIN_NAME]" at bounding box center [346, 248] width 134 height 10
drag, startPoint x: 393, startPoint y: 249, endPoint x: 385, endPoint y: 248, distance: 7.9
copy span "[EMAIL_ADDRESS][DOMAIN_NAME]"
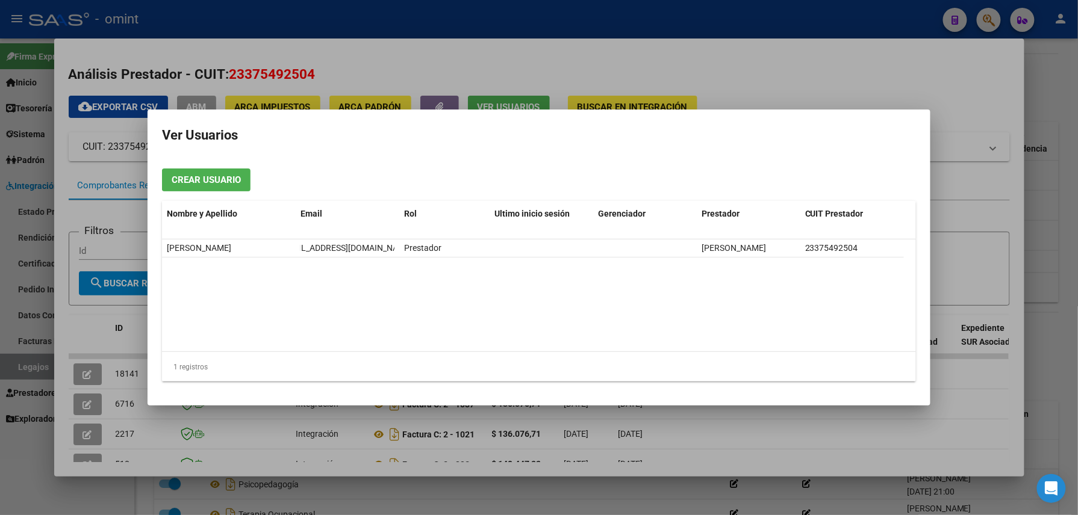
click at [478, 20] on div at bounding box center [539, 257] width 1078 height 515
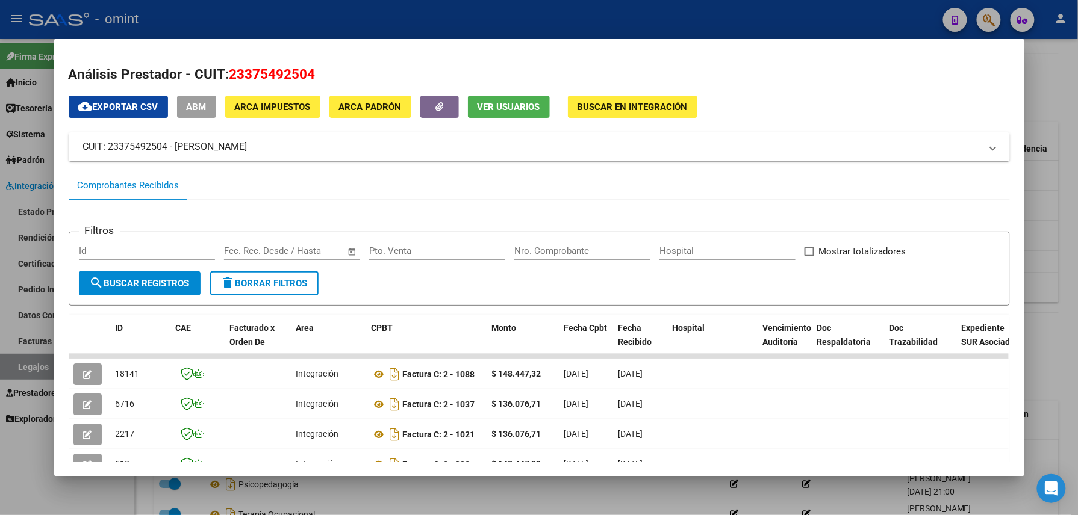
click at [478, 20] on div at bounding box center [539, 257] width 1078 height 515
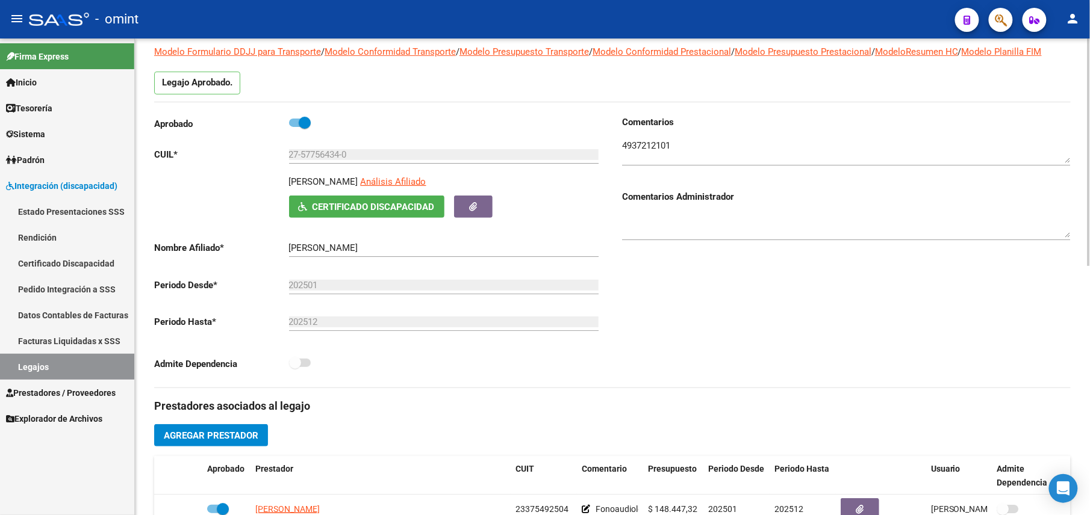
scroll to position [0, 0]
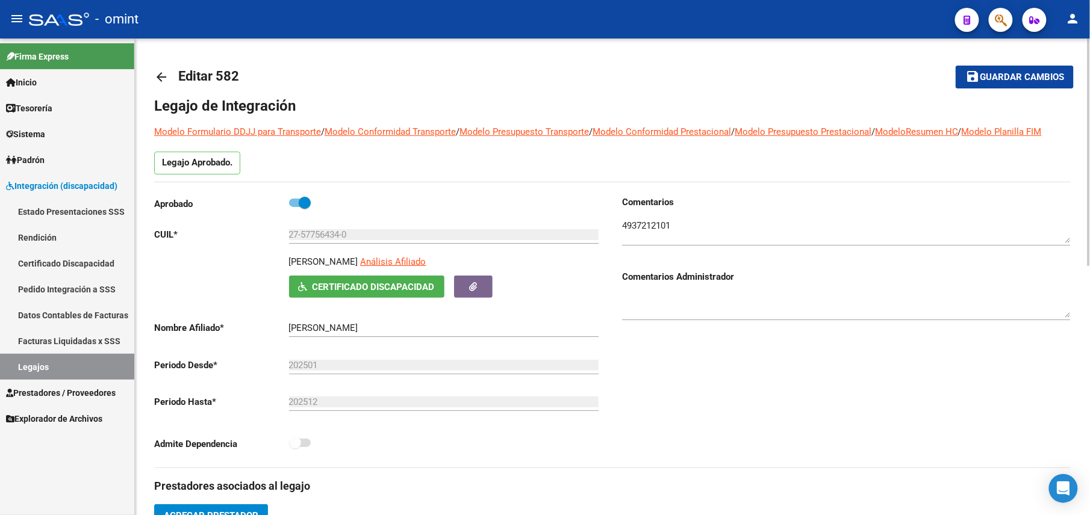
click at [305, 264] on p "[PERSON_NAME]" at bounding box center [323, 261] width 69 height 13
copy p "[PERSON_NAME]"
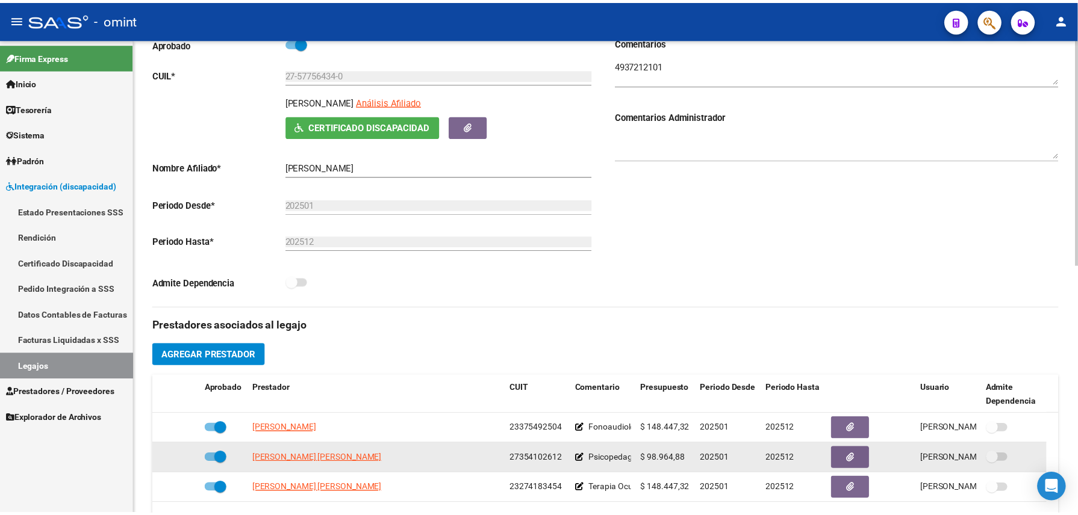
scroll to position [401, 0]
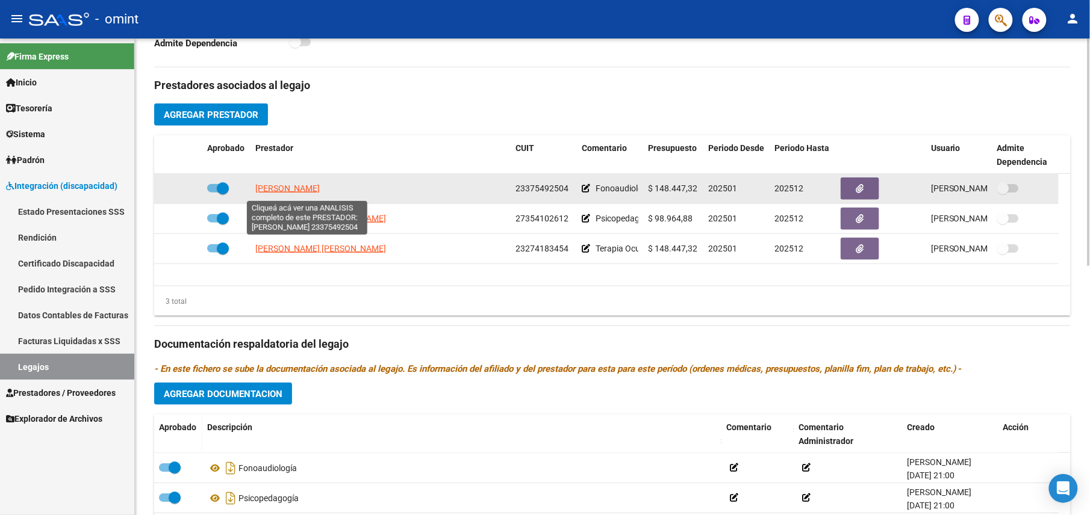
click at [300, 188] on span "[PERSON_NAME]" at bounding box center [287, 189] width 64 height 10
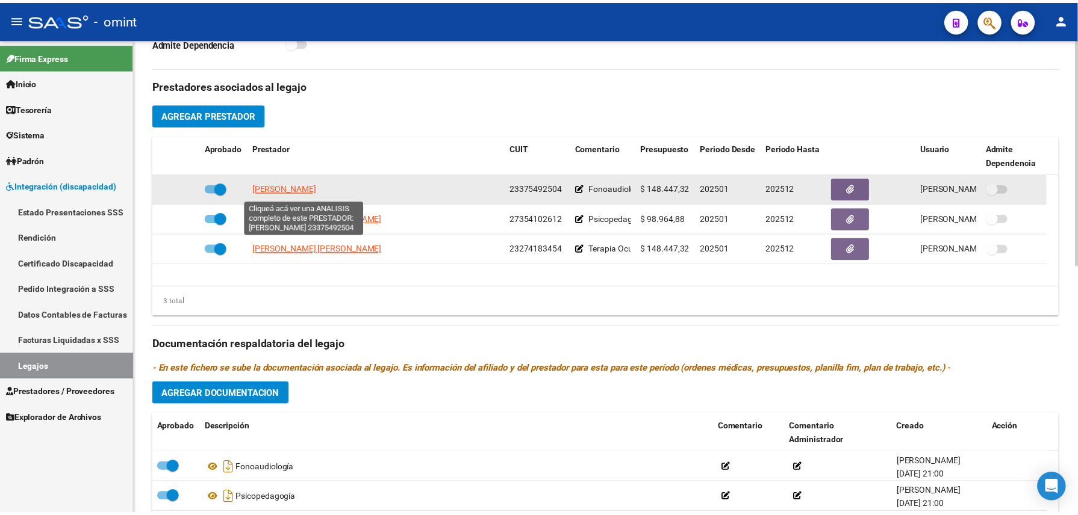
scroll to position [414, 0]
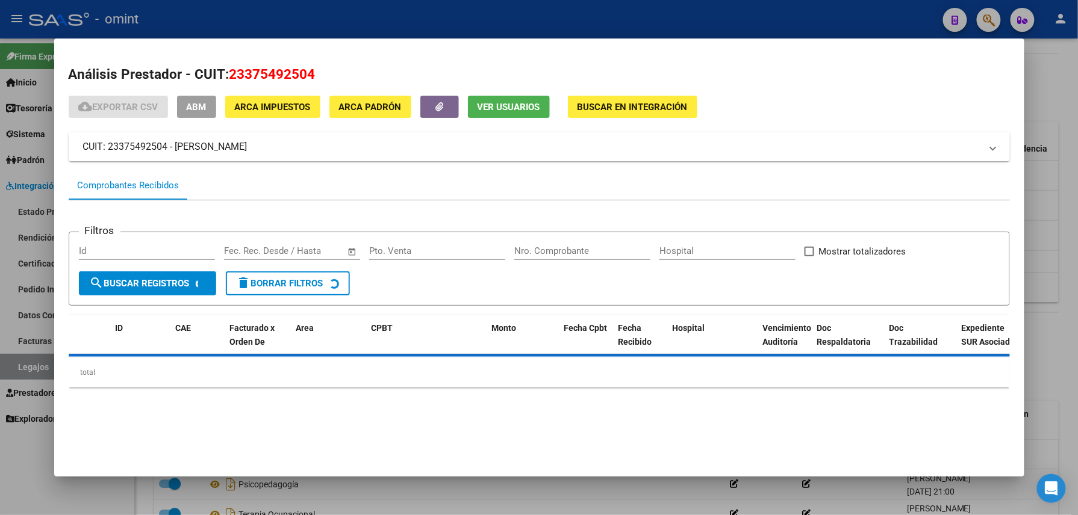
click at [497, 102] on span "Ver Usuarios" at bounding box center [509, 107] width 63 height 11
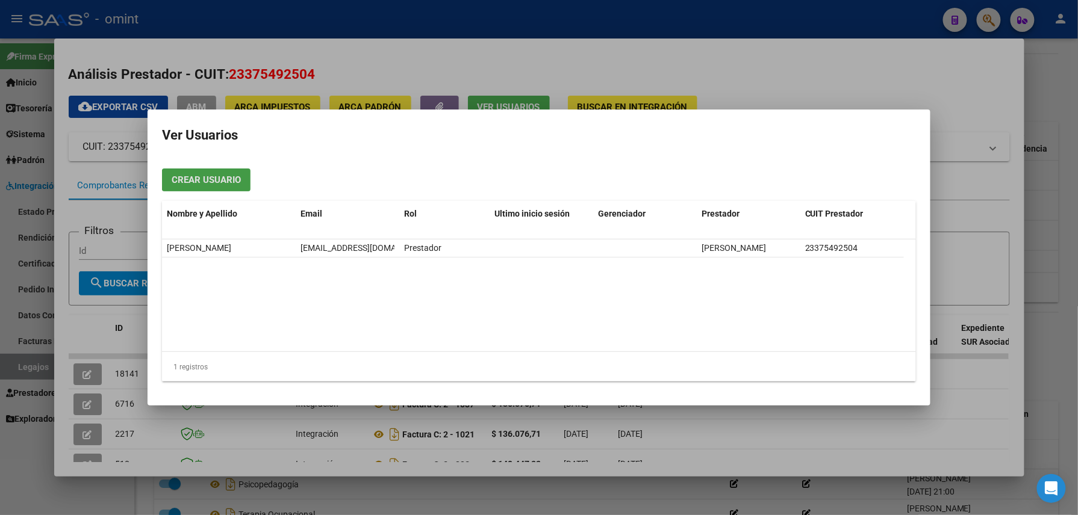
click at [352, 69] on div at bounding box center [539, 257] width 1078 height 515
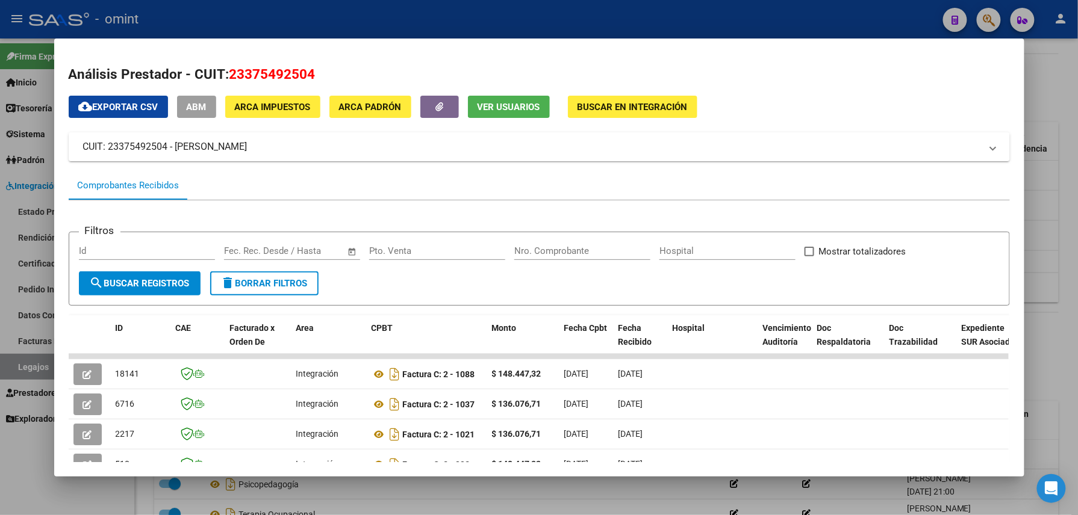
drag, startPoint x: 312, startPoint y: 69, endPoint x: 229, endPoint y: 75, distance: 83.4
click at [229, 75] on h2 "Análisis Prestador - CUIT: 23375492504" at bounding box center [539, 74] width 941 height 20
copy span "23375492504"
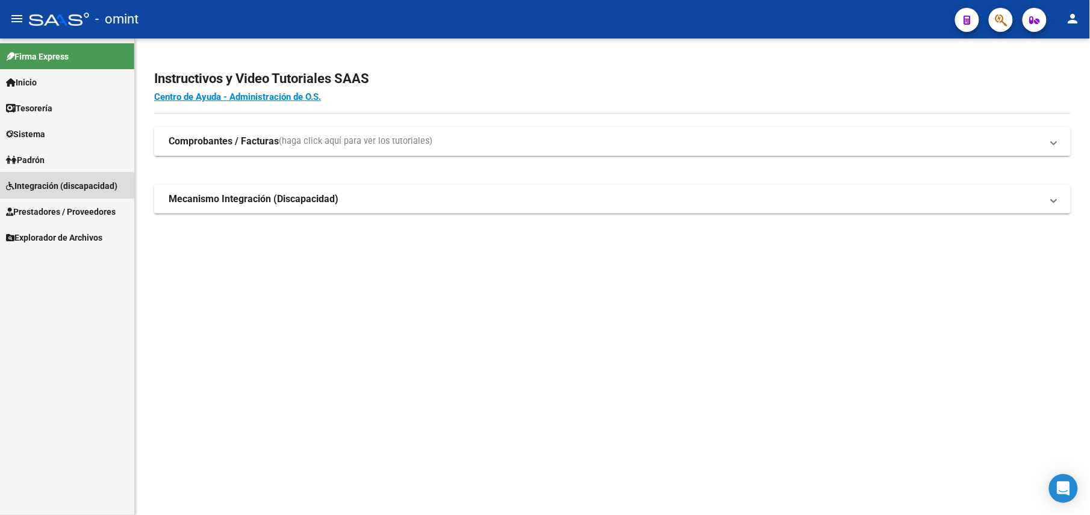
click at [53, 188] on span "Integración (discapacidad)" at bounding box center [61, 185] width 111 height 13
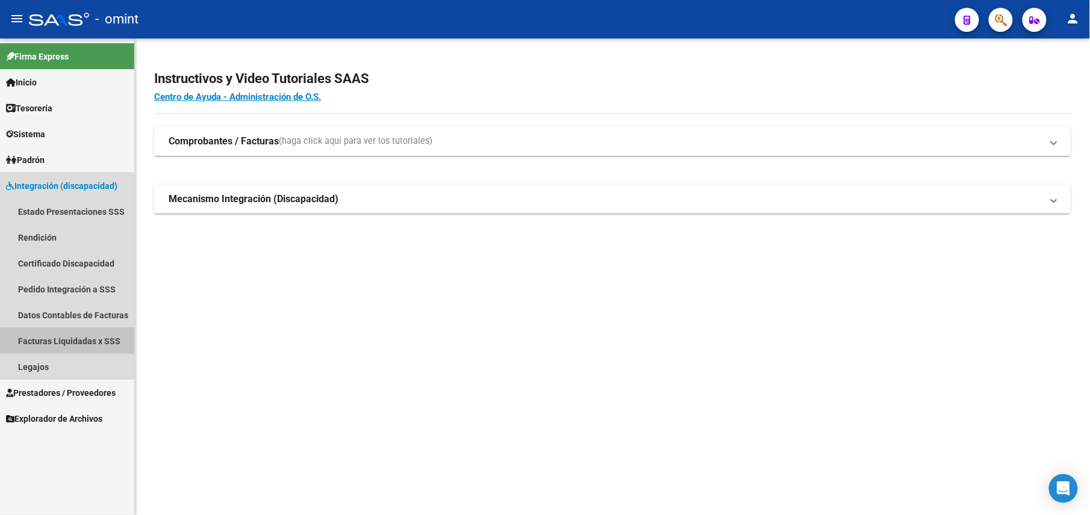
click at [66, 340] on link "Facturas Liquidadas x SSS" at bounding box center [67, 341] width 134 height 26
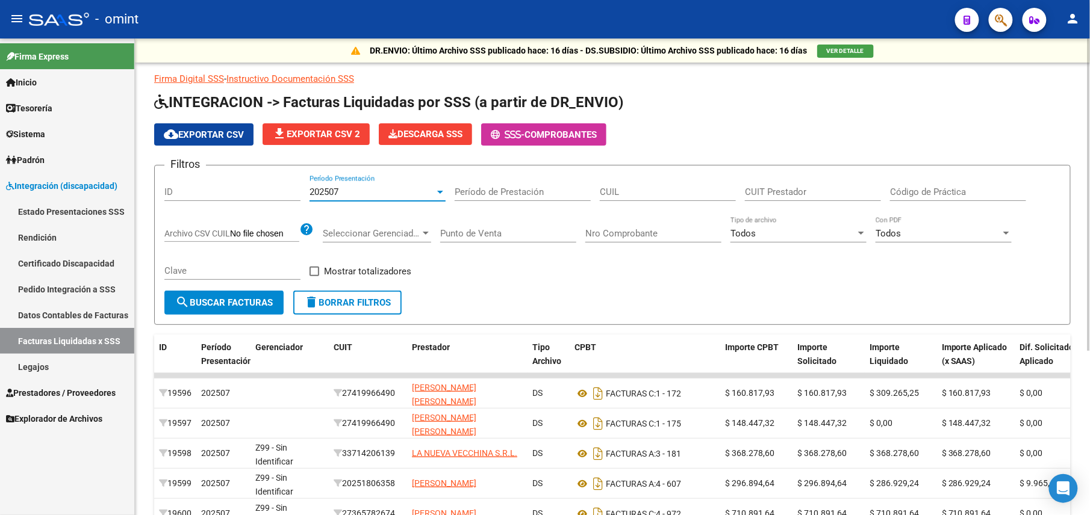
click at [356, 196] on div "202507" at bounding box center [372, 192] width 125 height 11
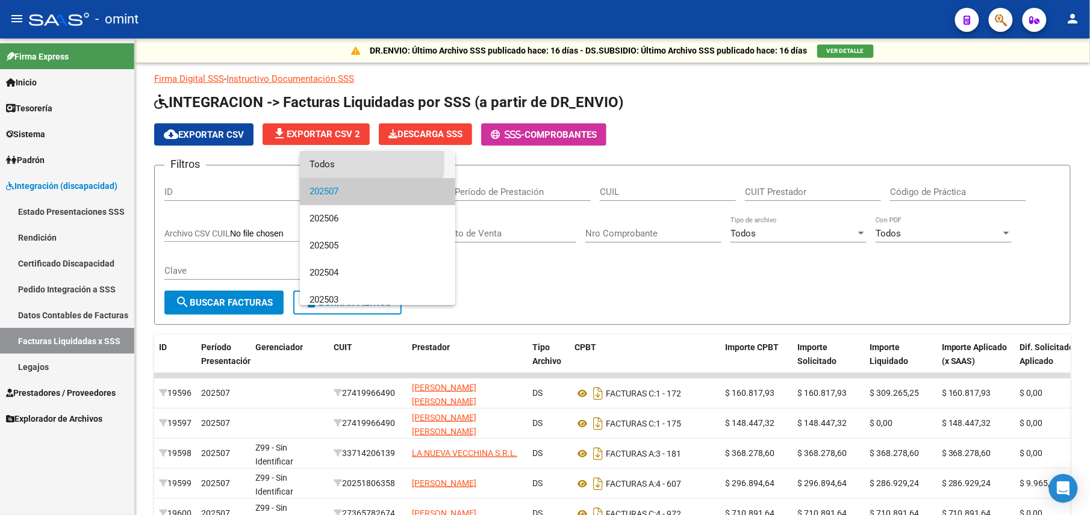
click at [331, 164] on span "Todos" at bounding box center [378, 164] width 136 height 27
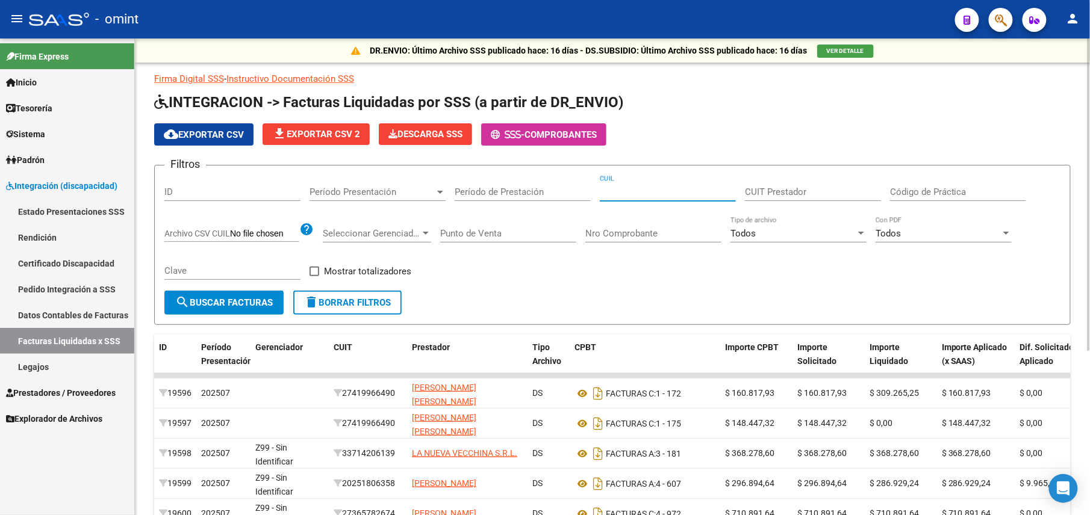
click at [670, 188] on input "CUIL" at bounding box center [668, 192] width 136 height 11
paste input "27-57756434-0"
type input "27-57756434-0"
click at [762, 188] on input "CUIT Prestador" at bounding box center [813, 192] width 136 height 11
paste input "23-37549250-4"
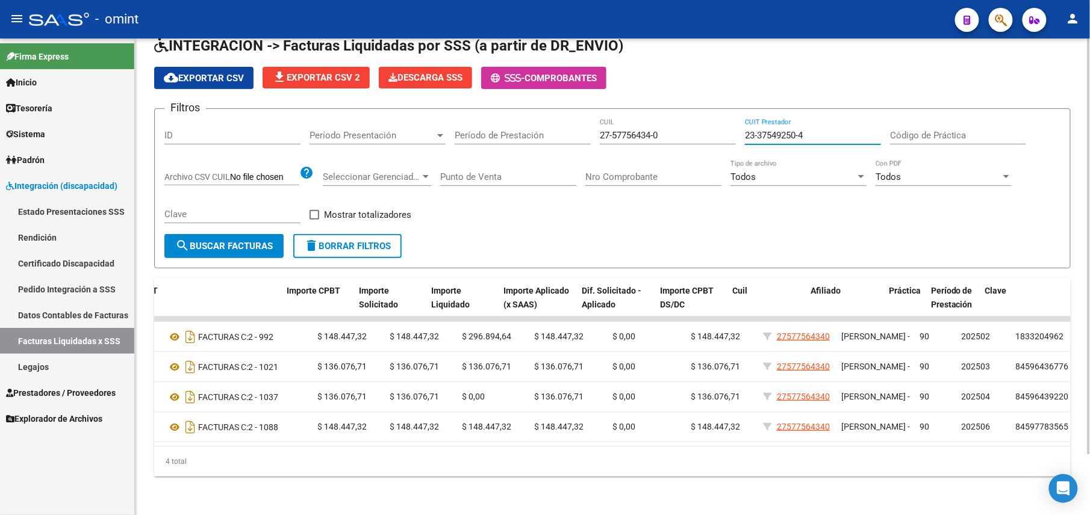
scroll to position [0, 438]
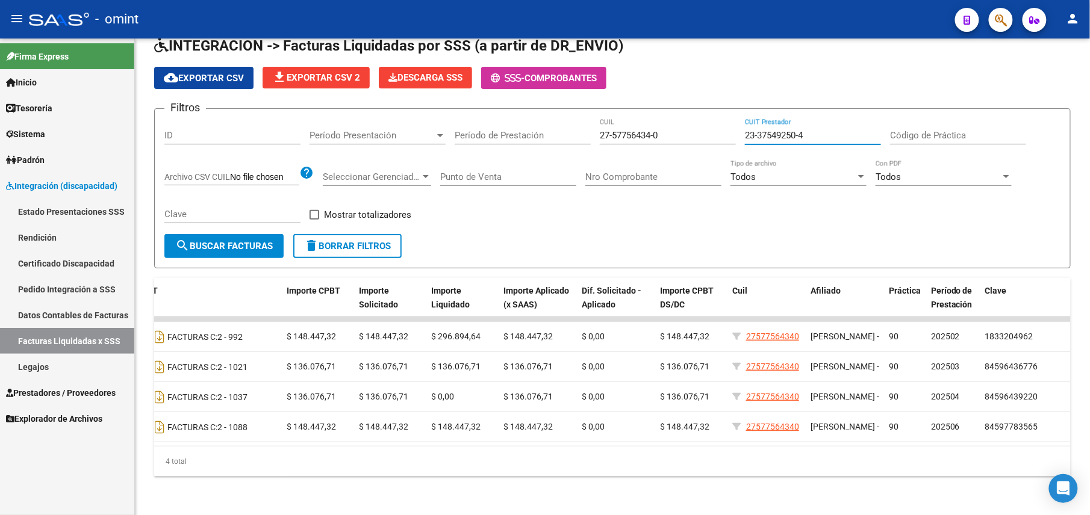
type input "23-37549250-4"
click at [58, 128] on link "Sistema" at bounding box center [67, 134] width 134 height 26
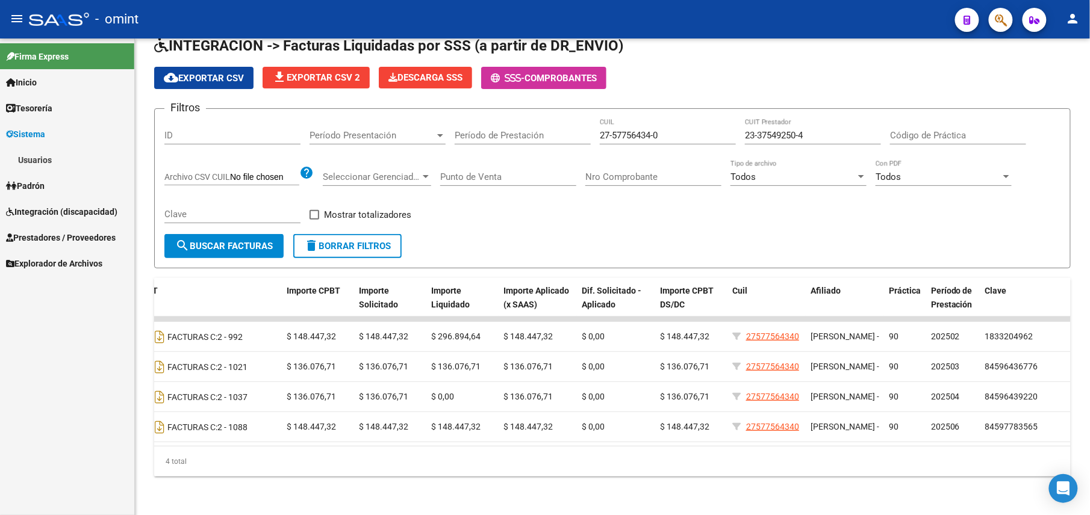
click at [55, 160] on link "Usuarios" at bounding box center [67, 160] width 134 height 26
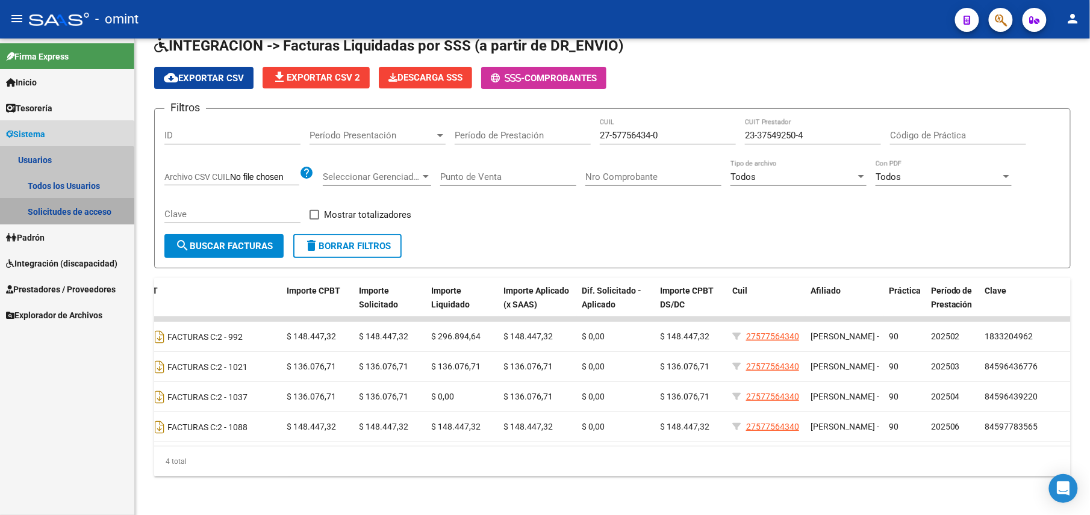
click at [61, 206] on link "Solicitudes de acceso" at bounding box center [67, 212] width 134 height 26
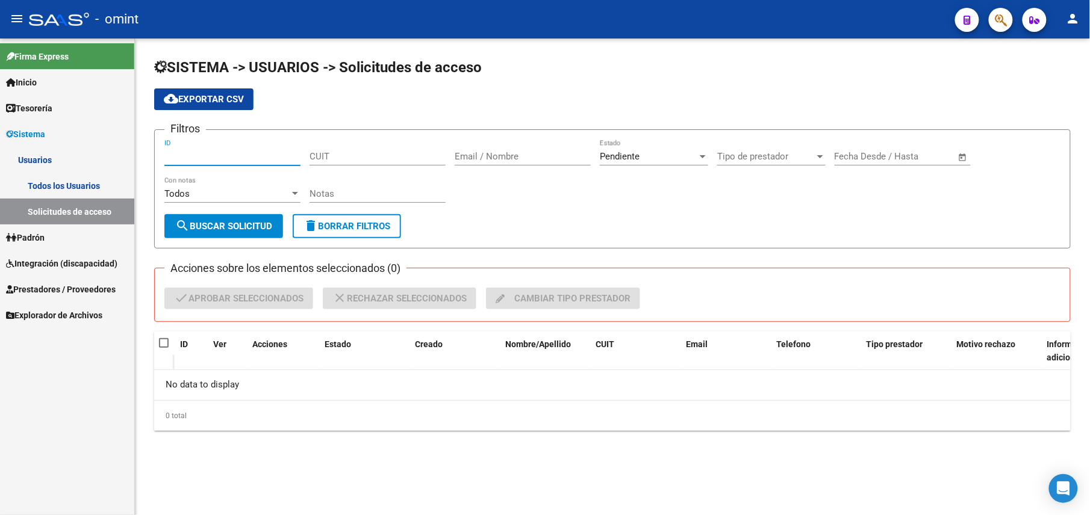
click at [232, 153] on input "ID" at bounding box center [232, 156] width 136 height 11
paste input "23375492504"
type input "23375492504"
drag, startPoint x: 238, startPoint y: 155, endPoint x: 201, endPoint y: 154, distance: 37.4
click at [49, 154] on mat-sidenav-container "Firma Express Inicio Calendario SSS Instructivos Contacto OS Tesorería Extracto…" at bounding box center [545, 277] width 1090 height 477
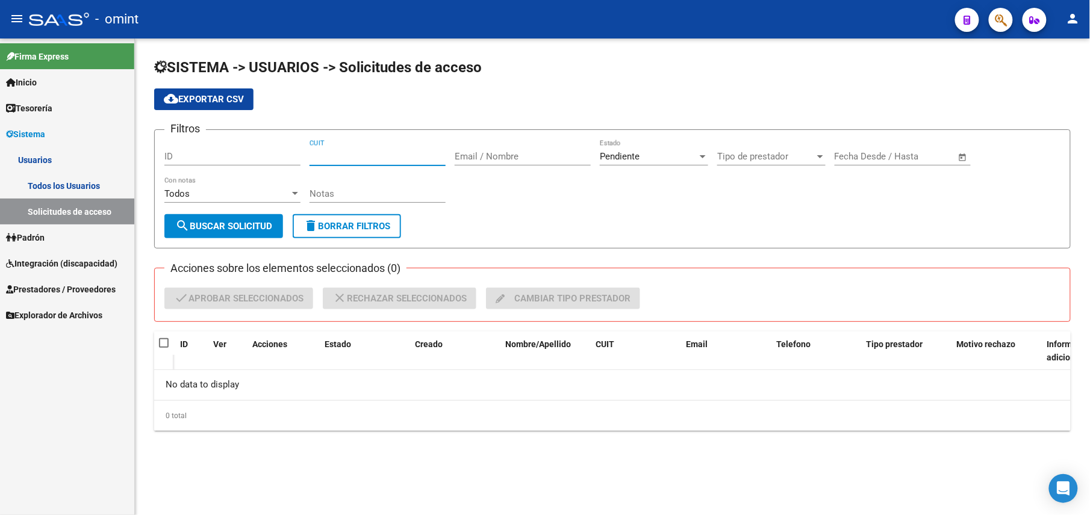
click at [366, 160] on input "CUIT" at bounding box center [378, 156] width 136 height 11
paste input "23-37549250-4"
type input "23-37549250-4"
click at [647, 160] on div "Pendiente" at bounding box center [649, 156] width 98 height 11
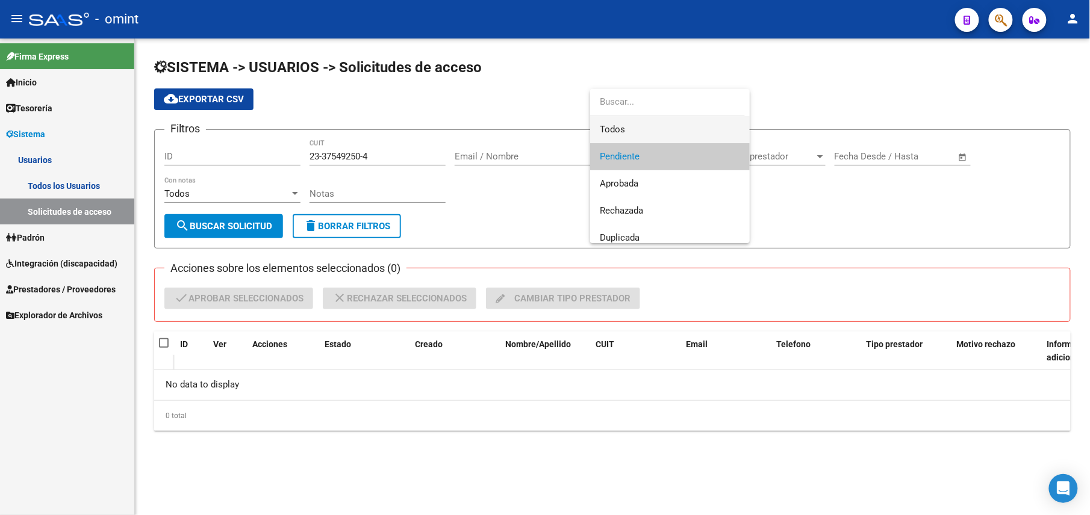
click at [644, 123] on span "Todos" at bounding box center [670, 129] width 140 height 27
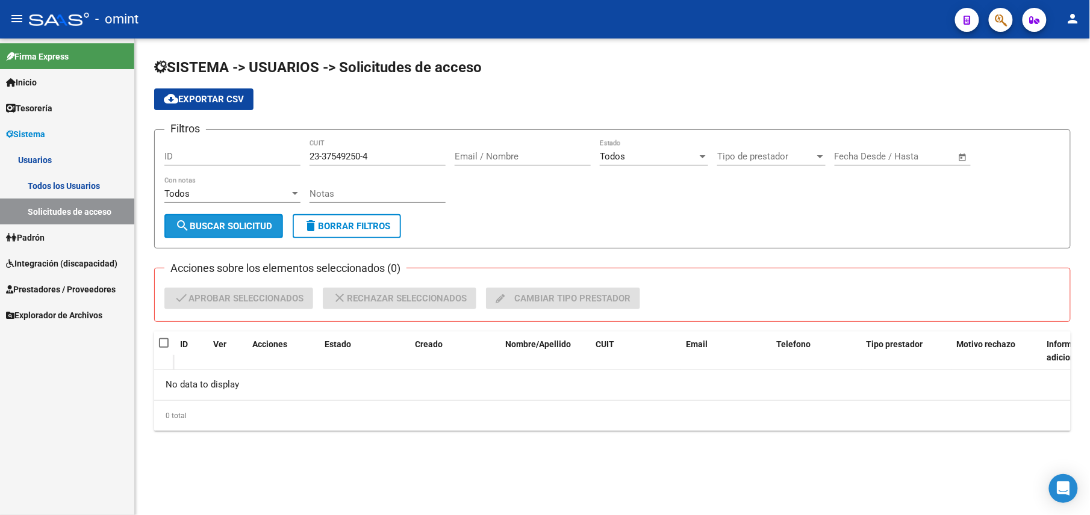
click at [232, 227] on span "search Buscar solicitud" at bounding box center [223, 226] width 97 height 11
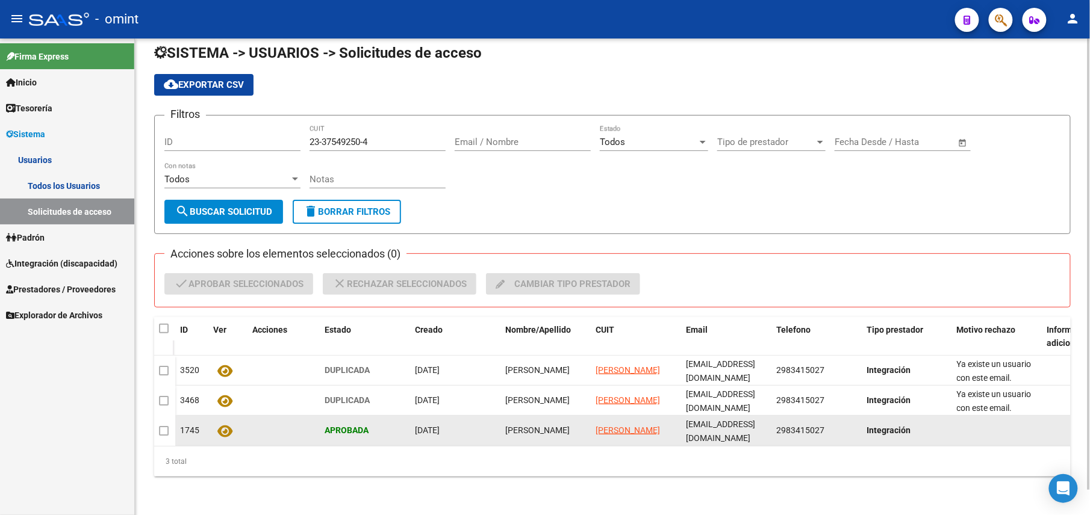
click at [222, 425] on icon at bounding box center [225, 432] width 15 height 14
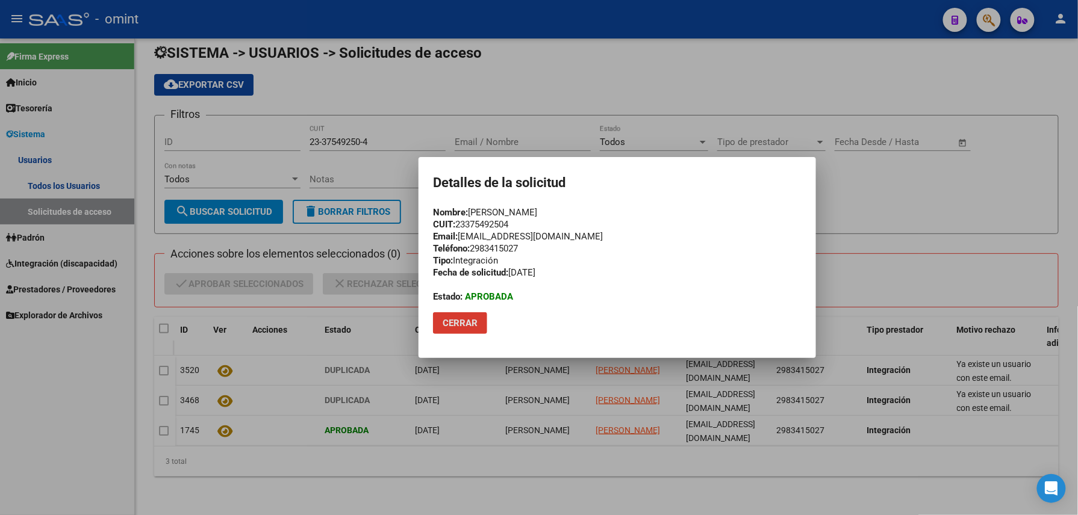
click at [927, 213] on div at bounding box center [539, 257] width 1078 height 515
